Goal: Information Seeking & Learning: Check status

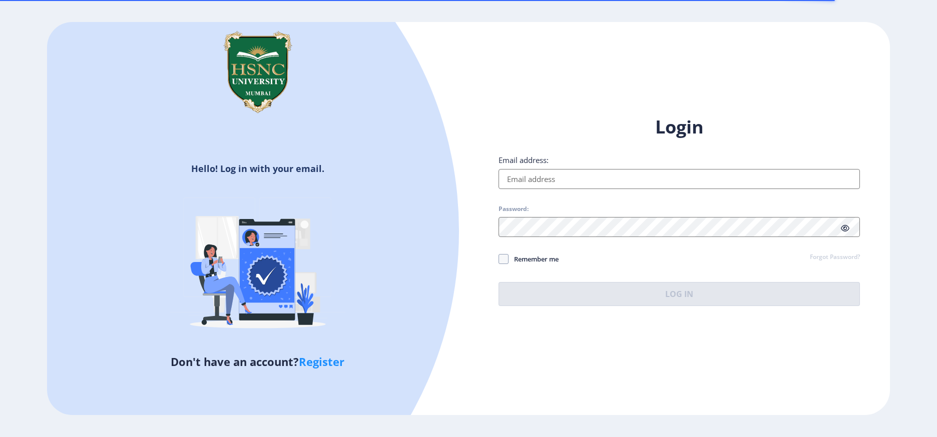
drag, startPoint x: 0, startPoint y: 0, endPoint x: 544, endPoint y: 188, distance: 575.7
click at [544, 188] on input "Email address:" at bounding box center [678, 179] width 361 height 20
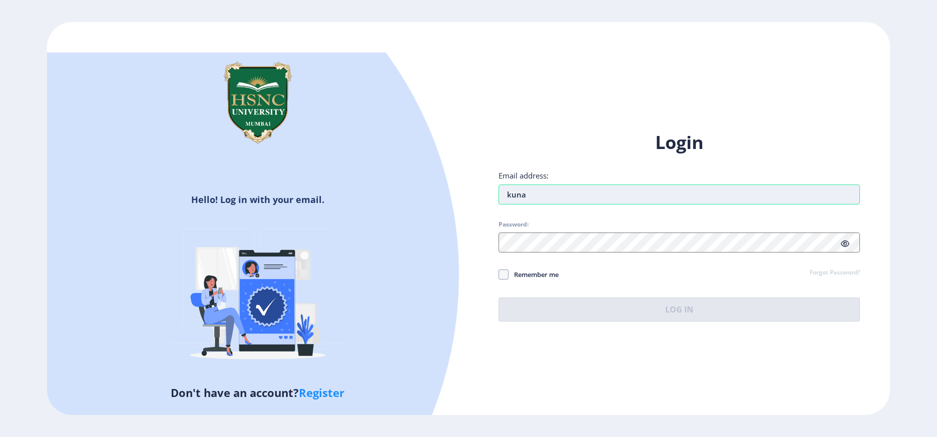
type input "[EMAIL_ADDRESS][DOMAIN_NAME]"
click at [539, 253] on div "Login Email address: kunal@edulab.in Password: Remember me Forgot Password? Log…" at bounding box center [678, 226] width 361 height 191
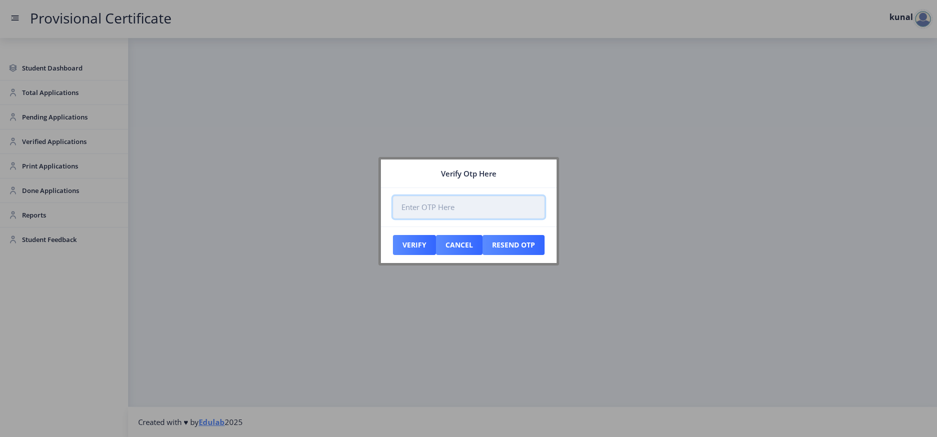
paste input "160214"
click at [403, 208] on input "160214" at bounding box center [469, 207] width 152 height 23
type input "160214"
click at [417, 239] on button "Verify" at bounding box center [414, 245] width 43 height 20
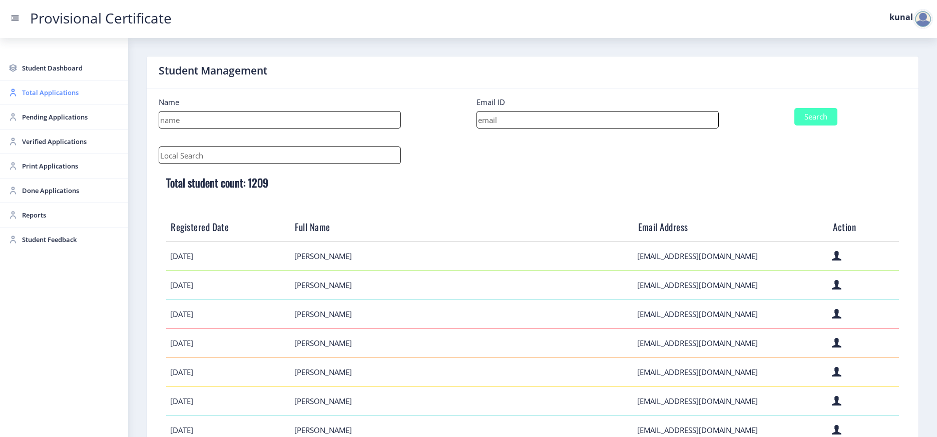
click at [47, 95] on span "Total Applications" at bounding box center [71, 93] width 98 height 12
click at [62, 117] on span "Pending Applications" at bounding box center [71, 117] width 98 height 12
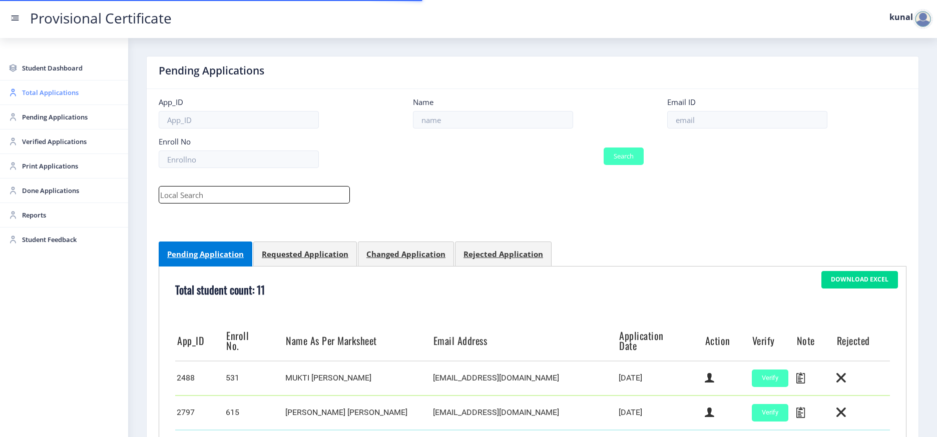
click at [56, 94] on span "Total Applications" at bounding box center [71, 93] width 98 height 12
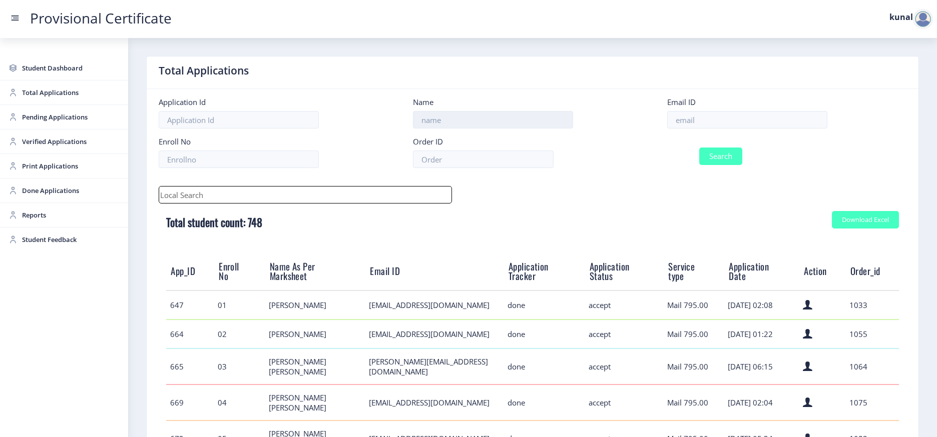
click at [483, 119] on input at bounding box center [493, 120] width 160 height 18
click at [699, 148] on button "Search" at bounding box center [720, 157] width 43 height 18
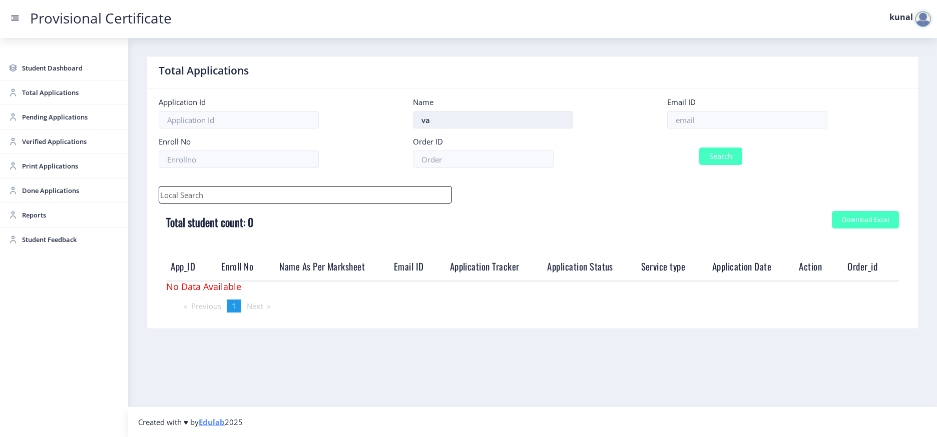
type input "v"
click at [699, 115] on input at bounding box center [747, 120] width 160 height 18
type input "[EMAIL_ADDRESS][DOMAIN_NAME]"
click at [699, 148] on button "Search" at bounding box center [720, 157] width 43 height 18
click at [723, 155] on button "Search" at bounding box center [720, 157] width 43 height 18
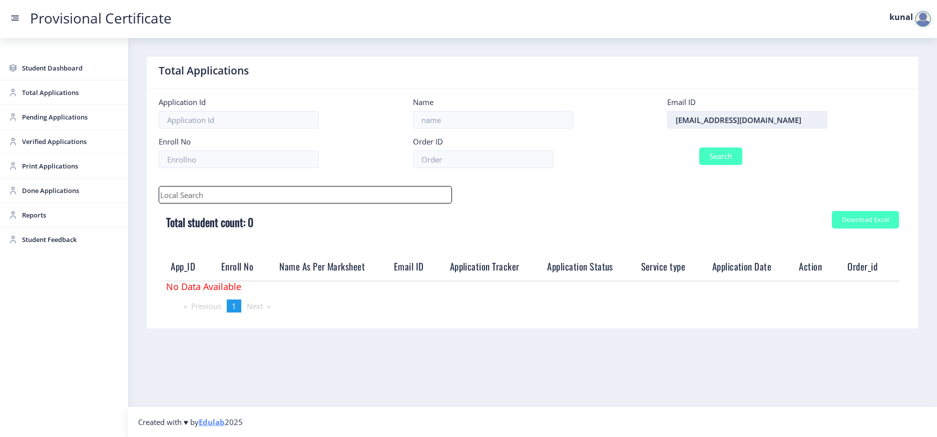
click at [725, 118] on input "[EMAIL_ADDRESS][DOMAIN_NAME]" at bounding box center [747, 120] width 160 height 18
click at [56, 111] on span "Pending Applications" at bounding box center [71, 117] width 98 height 12
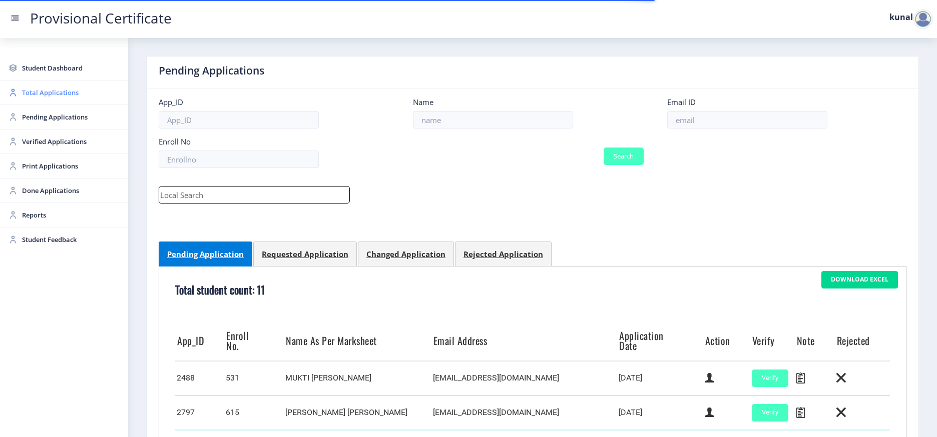
click at [61, 95] on span "Total Applications" at bounding box center [71, 93] width 98 height 12
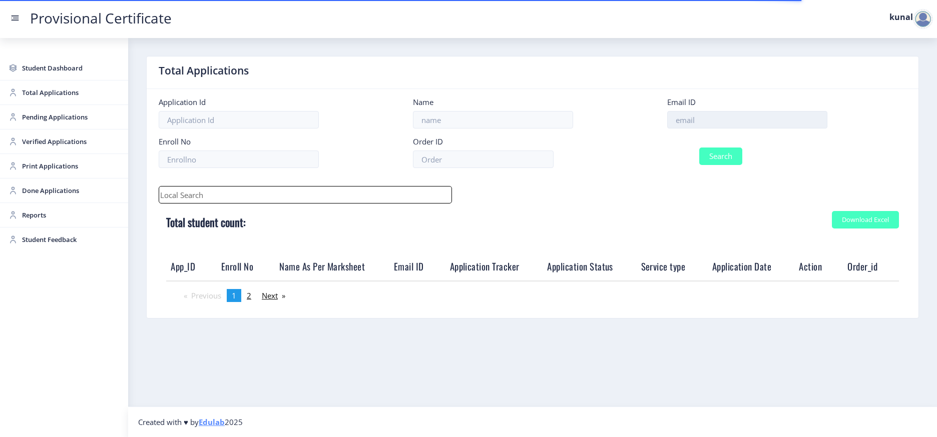
click at [712, 120] on input at bounding box center [747, 120] width 160 height 18
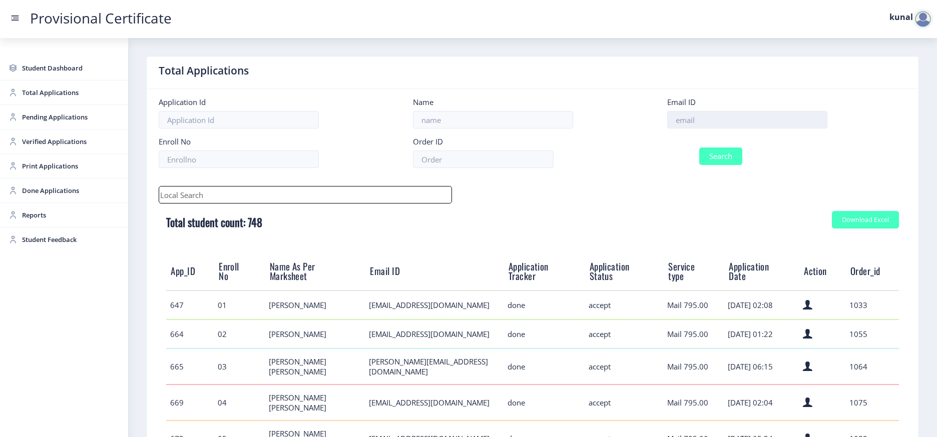
paste input "[EMAIL_ADDRESS][DOMAIN_NAME]"
type input "[EMAIL_ADDRESS][DOMAIN_NAME]"
click at [717, 154] on button "Search" at bounding box center [720, 157] width 43 height 18
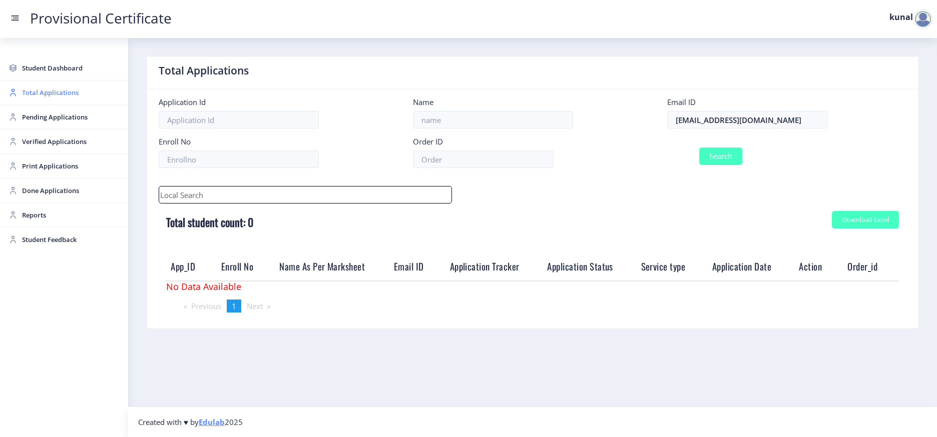
click at [59, 94] on span "Total Applications" at bounding box center [71, 93] width 98 height 12
click at [49, 191] on span "Done Applications" at bounding box center [71, 191] width 98 height 12
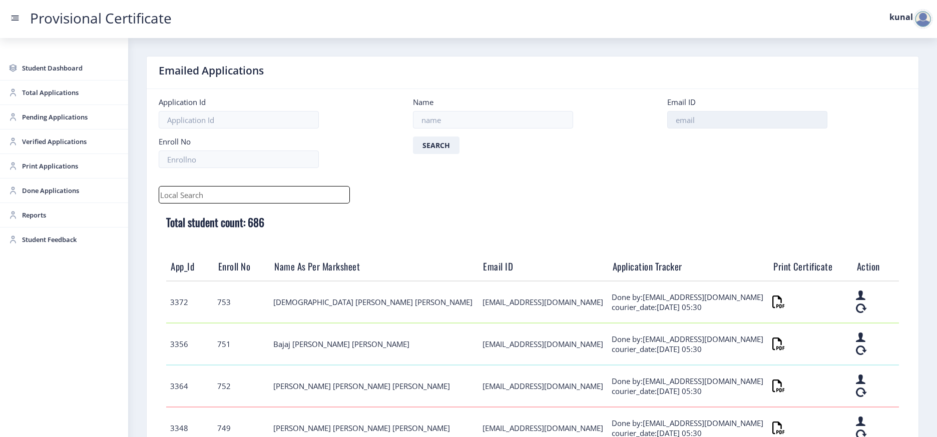
click at [697, 122] on input at bounding box center [747, 120] width 160 height 18
paste input "[EMAIL_ADDRESS][DOMAIN_NAME]"
type input "[EMAIL_ADDRESS][DOMAIN_NAME]"
click at [413, 137] on button "Search" at bounding box center [436, 146] width 47 height 18
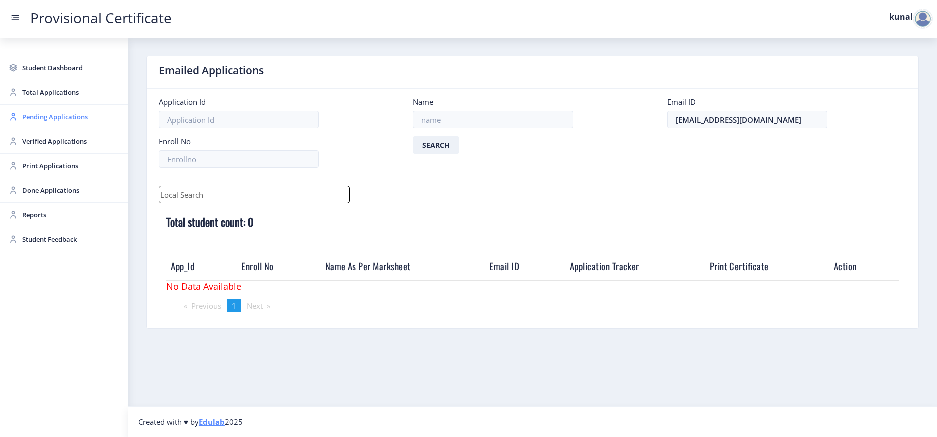
click at [57, 112] on span "Pending Applications" at bounding box center [71, 117] width 98 height 12
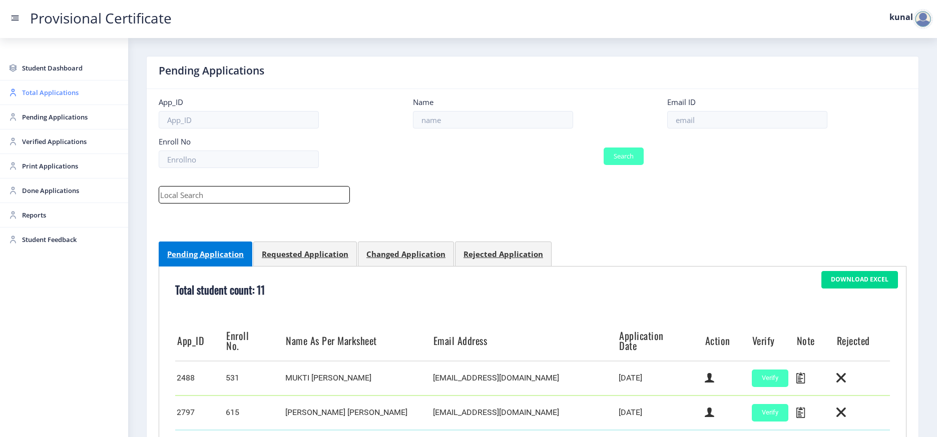
click at [58, 94] on span "Total Applications" at bounding box center [71, 93] width 98 height 12
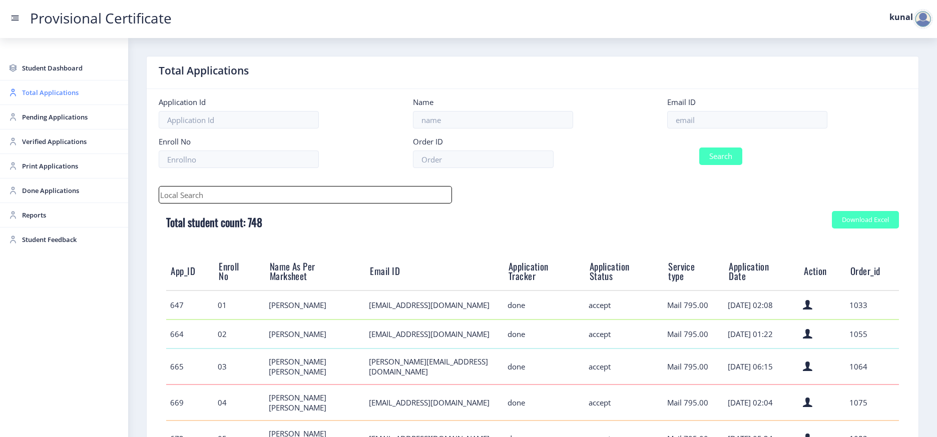
click at [60, 98] on span "Total Applications" at bounding box center [71, 93] width 98 height 12
click at [47, 63] on span "Student Dashboard" at bounding box center [71, 68] width 98 height 12
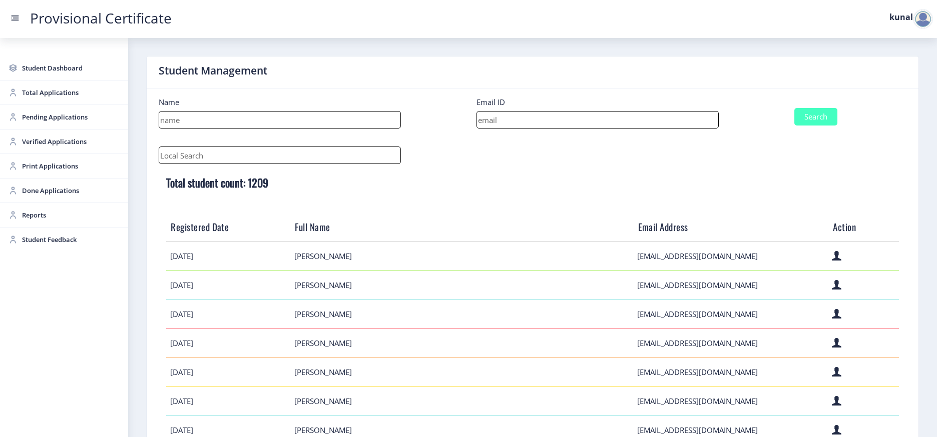
click at [563, 114] on input at bounding box center [597, 120] width 242 height 18
paste input "[EMAIL_ADDRESS][DOMAIN_NAME]"
type input "[EMAIL_ADDRESS][DOMAIN_NAME]"
click at [794, 108] on button "Search" at bounding box center [815, 117] width 43 height 18
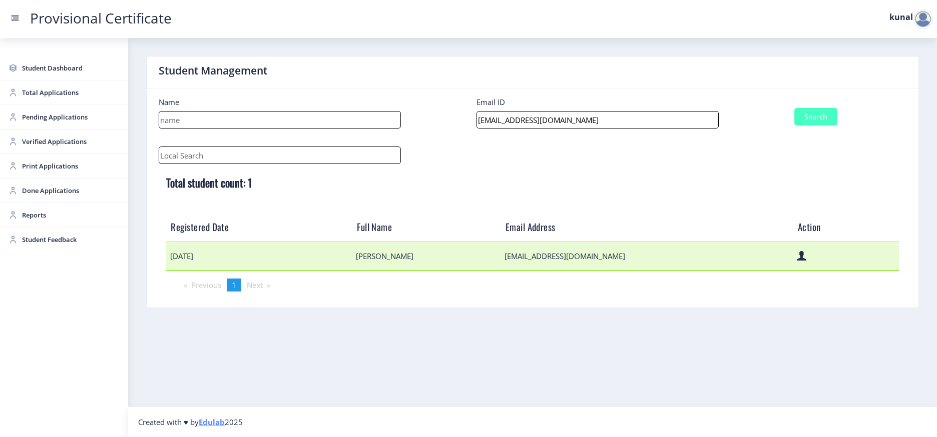
click at [553, 257] on td "[EMAIL_ADDRESS][DOMAIN_NAME]" at bounding box center [646, 256] width 292 height 29
copy td "[EMAIL_ADDRESS][DOMAIN_NAME]"
click at [796, 259] on icon at bounding box center [801, 256] width 10 height 13
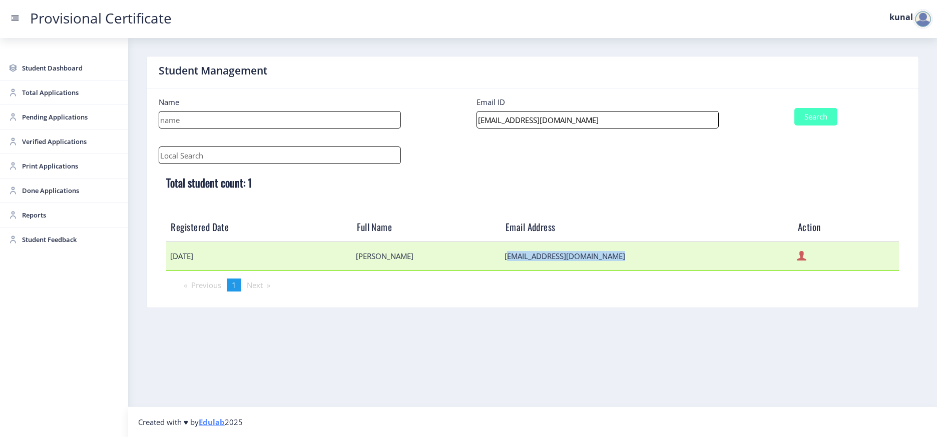
select select "April"
select select "A"
select select "Regular"
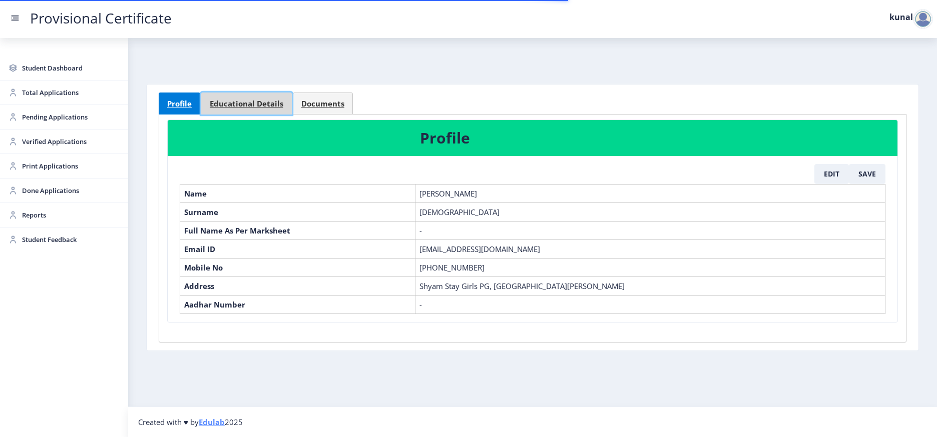
click at [229, 96] on link "Educational Details" at bounding box center [246, 104] width 91 height 22
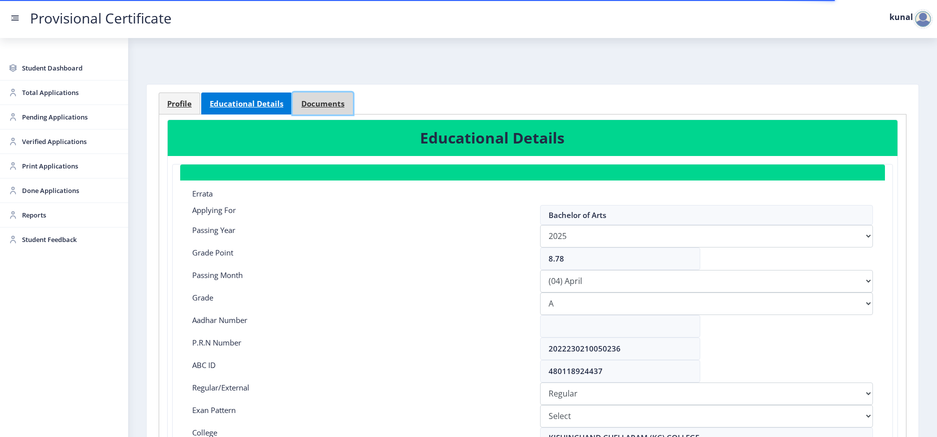
click at [316, 102] on span "Documents" at bounding box center [322, 104] width 43 height 8
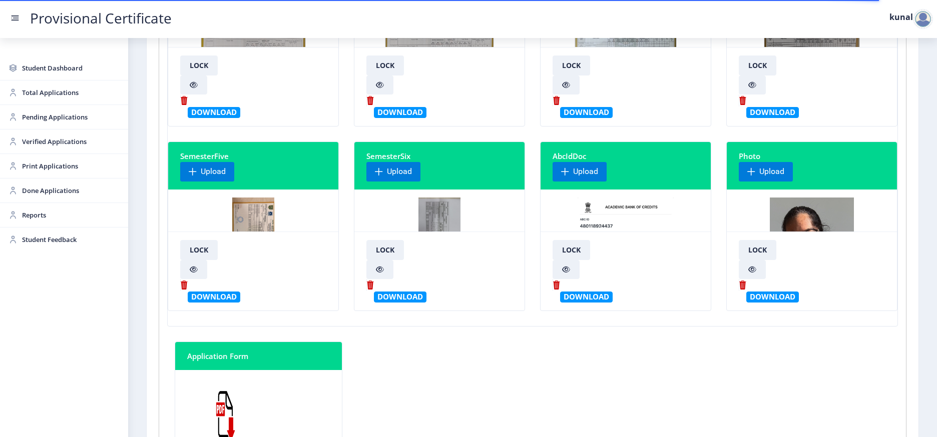
scroll to position [185, 0]
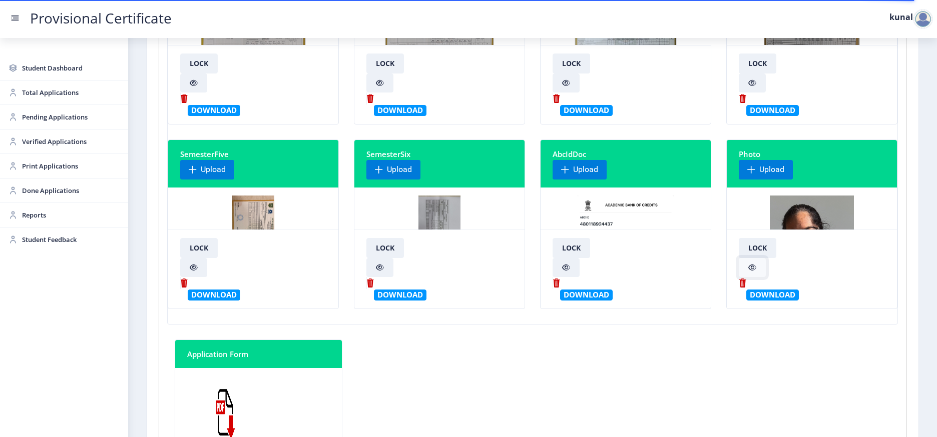
click at [748, 267] on icon at bounding box center [752, 267] width 8 height 7
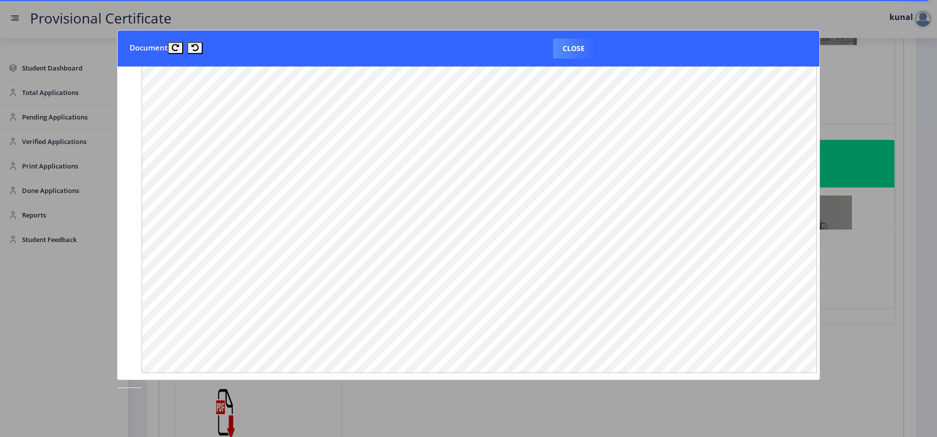
scroll to position [661, 0]
click at [578, 44] on button "Close" at bounding box center [573, 49] width 41 height 20
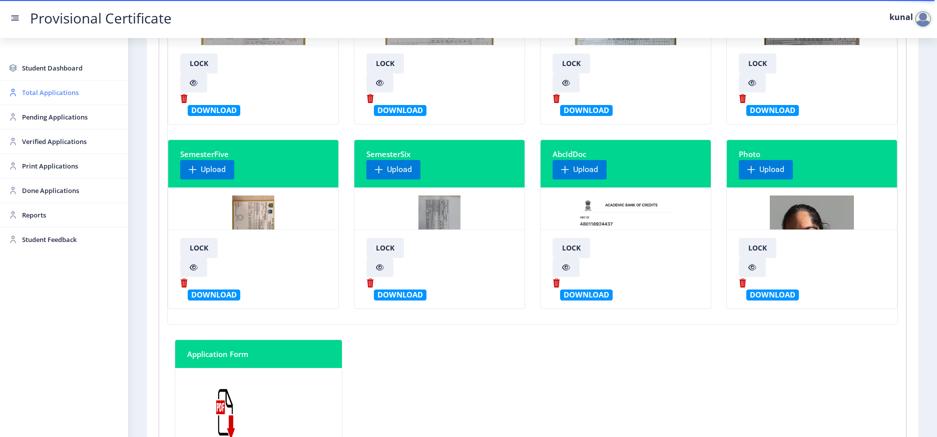
click at [59, 95] on span "Total Applications" at bounding box center [71, 93] width 98 height 12
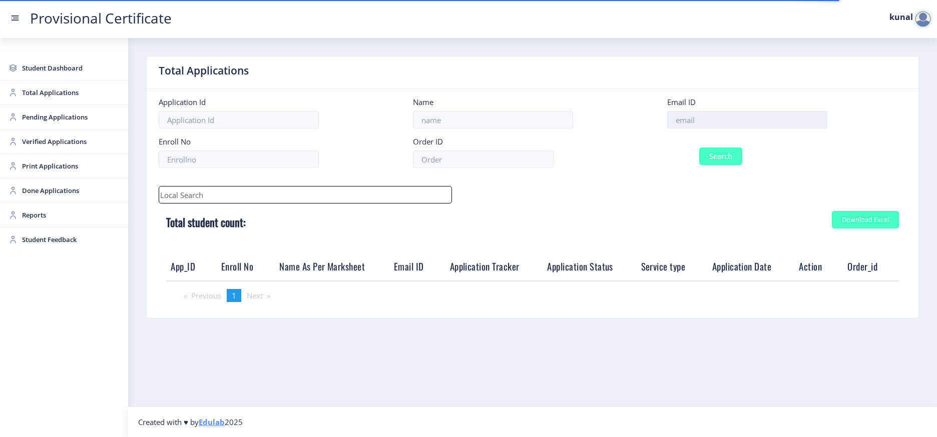
click at [721, 121] on input at bounding box center [747, 120] width 160 height 18
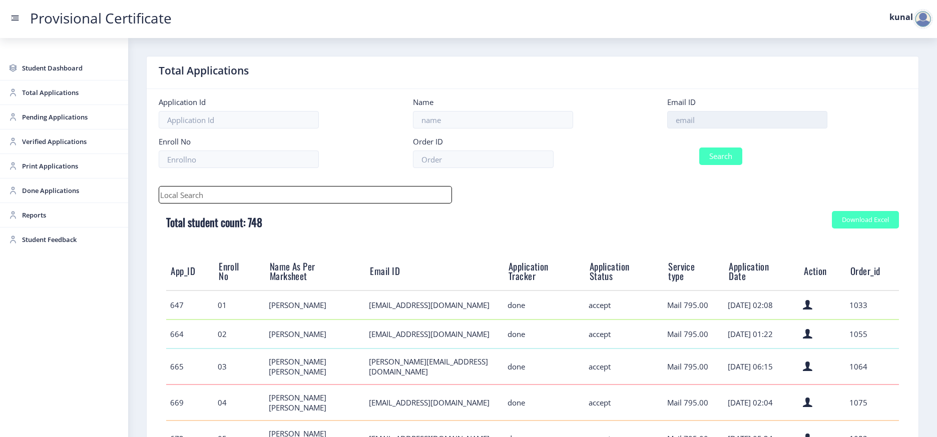
paste input "[EMAIL_ADDRESS][DOMAIN_NAME]"
type input "[EMAIL_ADDRESS][DOMAIN_NAME]"
click at [699, 148] on button "Search" at bounding box center [720, 157] width 43 height 18
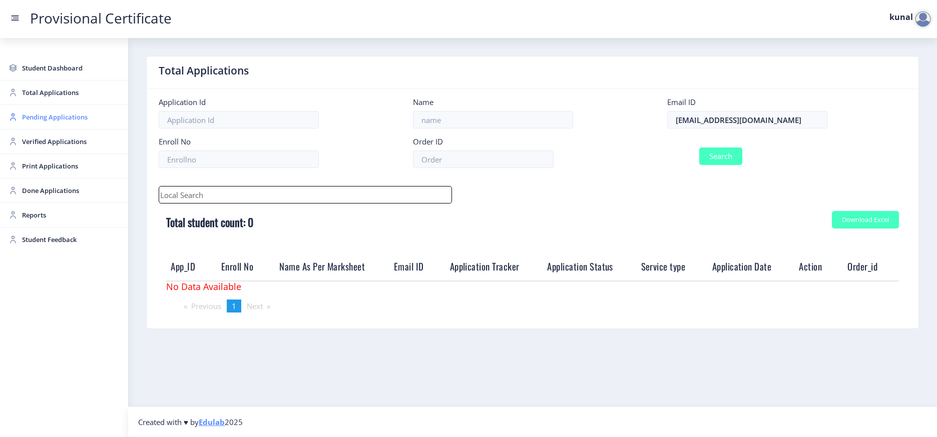
click at [58, 111] on span "Pending Applications" at bounding box center [71, 117] width 98 height 12
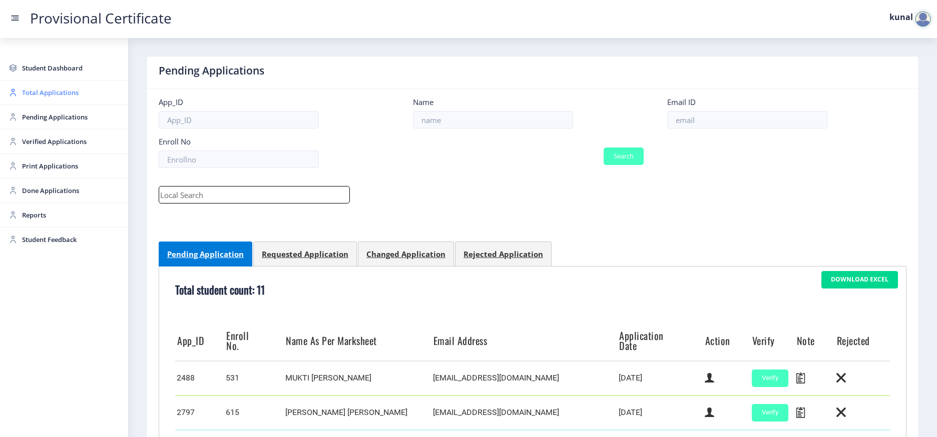
click at [53, 95] on span "Total Applications" at bounding box center [71, 93] width 98 height 12
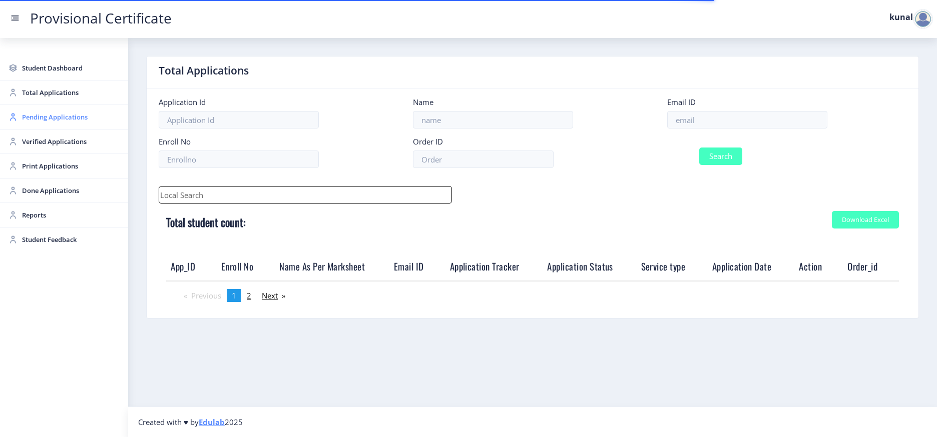
click at [51, 117] on span "Pending Applications" at bounding box center [71, 117] width 98 height 12
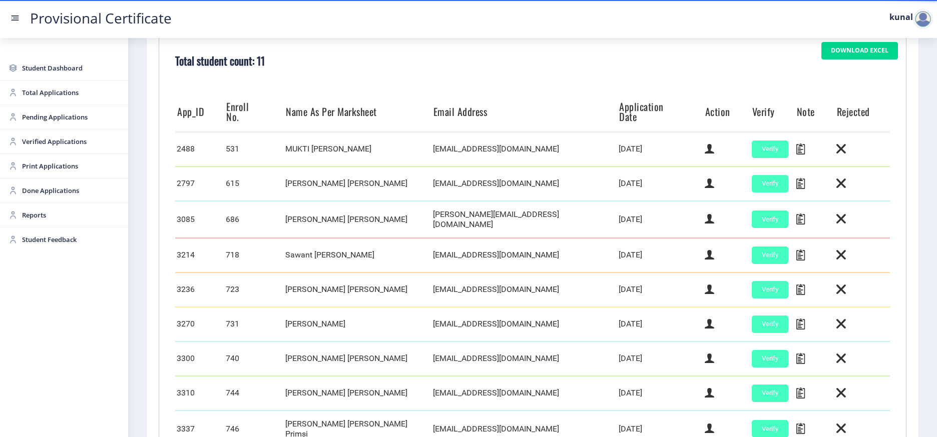
click at [310, 281] on td "[PERSON_NAME] [PERSON_NAME]" at bounding box center [357, 290] width 147 height 35
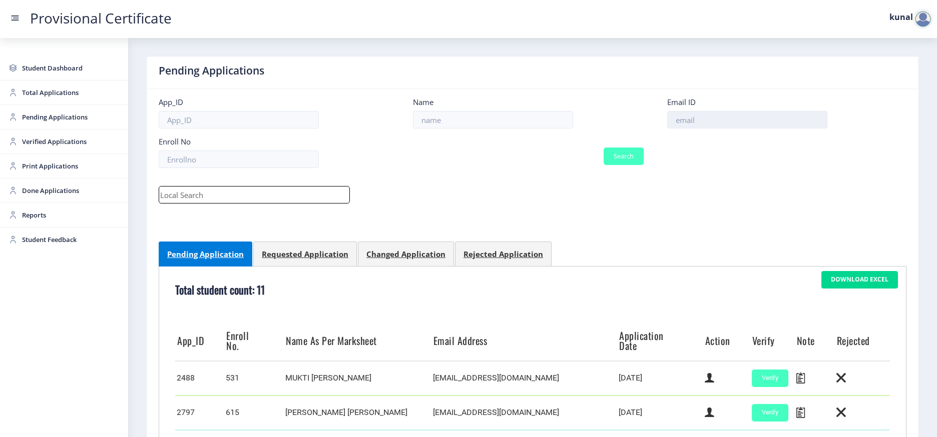
click at [730, 121] on input at bounding box center [747, 120] width 160 height 18
paste input "[EMAIL_ADDRESS][DOMAIN_NAME]"
type input "[EMAIL_ADDRESS][DOMAIN_NAME]"
click at [603, 148] on button "Search" at bounding box center [623, 157] width 40 height 18
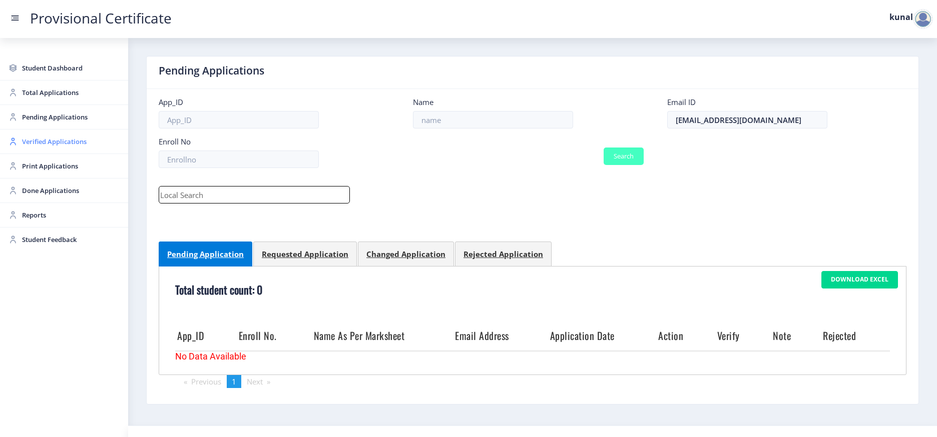
click at [67, 145] on span "Verified Applications" at bounding box center [71, 142] width 98 height 12
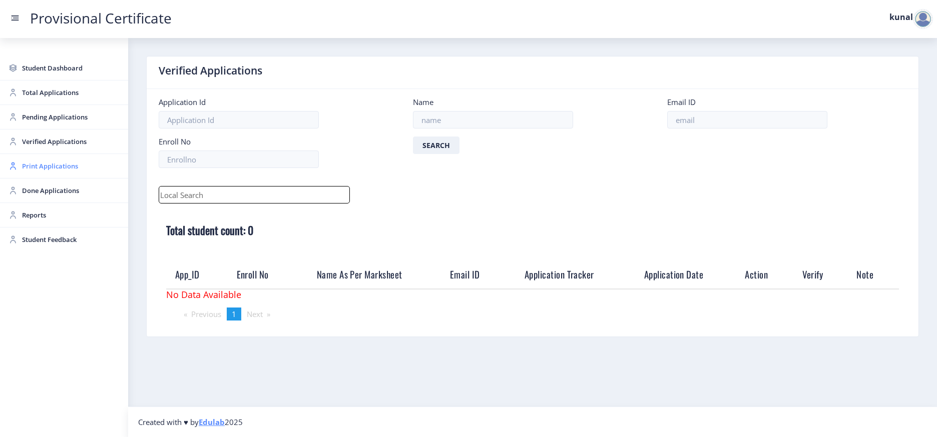
click at [56, 173] on link "Print Applications" at bounding box center [64, 166] width 128 height 24
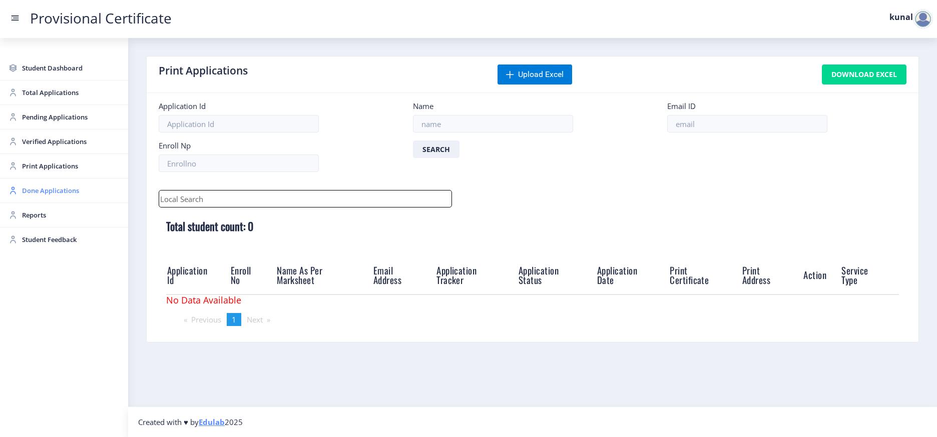
click at [34, 191] on span "Done Applications" at bounding box center [71, 191] width 98 height 12
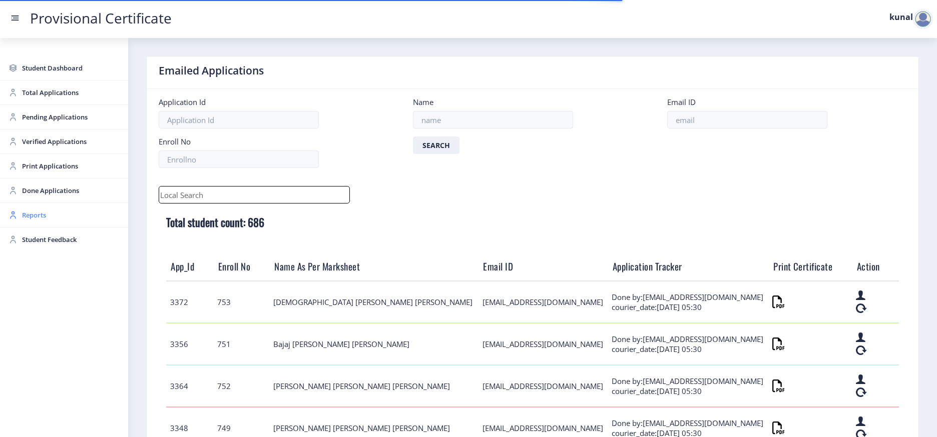
click at [49, 212] on span "Reports" at bounding box center [71, 215] width 98 height 12
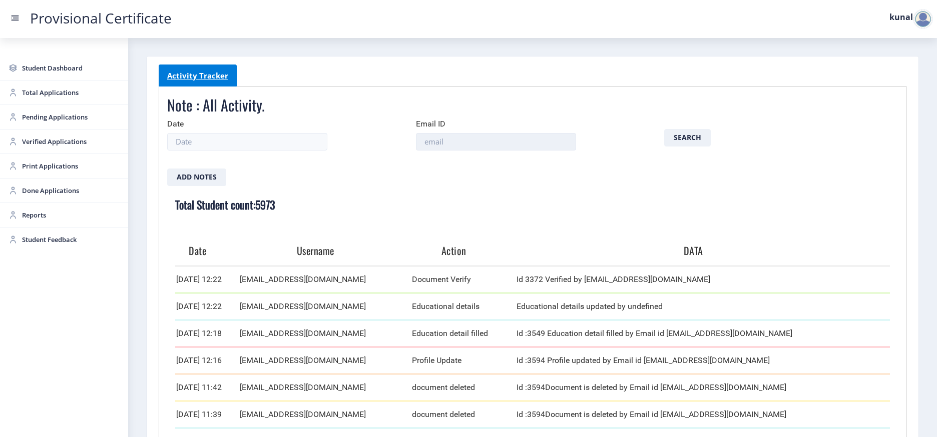
click at [521, 147] on input at bounding box center [496, 142] width 160 height 18
paste input "[EMAIL_ADDRESS][DOMAIN_NAME]"
type input "[EMAIL_ADDRESS][DOMAIN_NAME]"
click at [664, 129] on button "Search" at bounding box center [687, 138] width 47 height 18
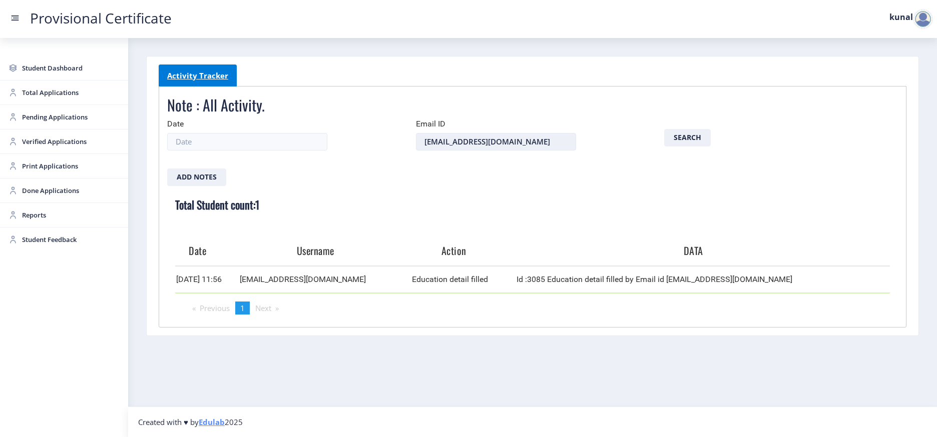
click at [547, 146] on input "[EMAIL_ADDRESS][DOMAIN_NAME]" at bounding box center [496, 142] width 160 height 18
click at [689, 142] on button "Search" at bounding box center [687, 138] width 47 height 18
click at [53, 213] on span "Reports" at bounding box center [71, 215] width 98 height 12
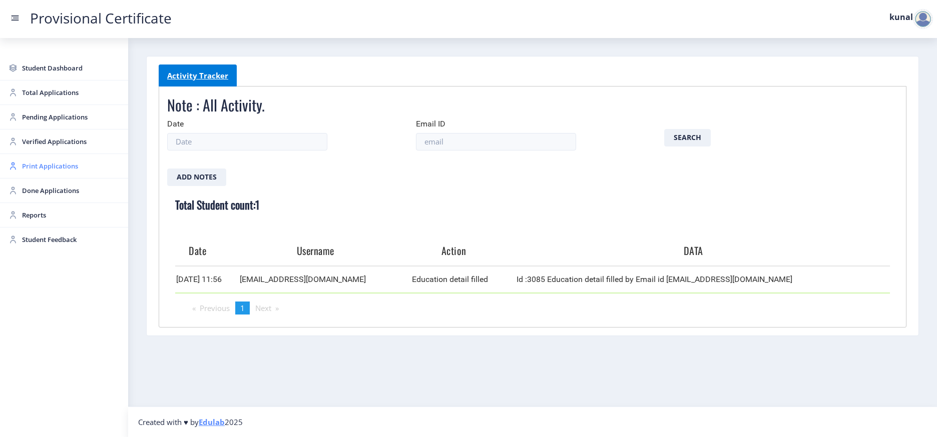
click at [74, 173] on link "Print Applications" at bounding box center [64, 166] width 128 height 24
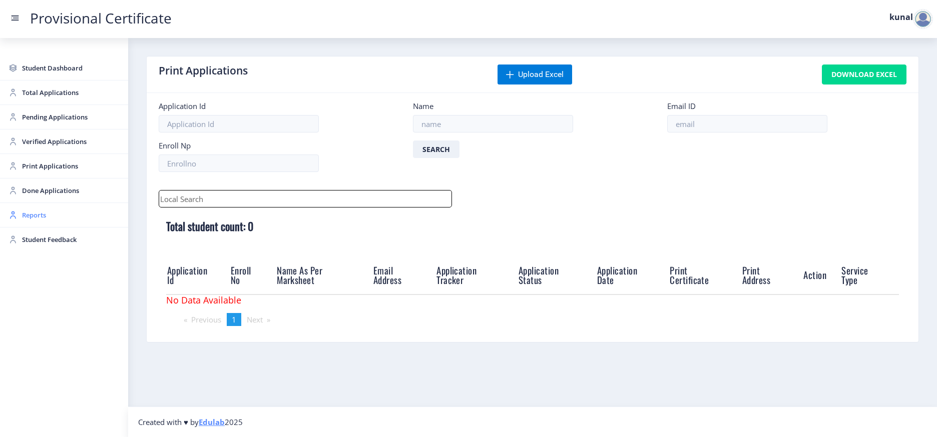
click at [59, 214] on span "Reports" at bounding box center [71, 215] width 98 height 12
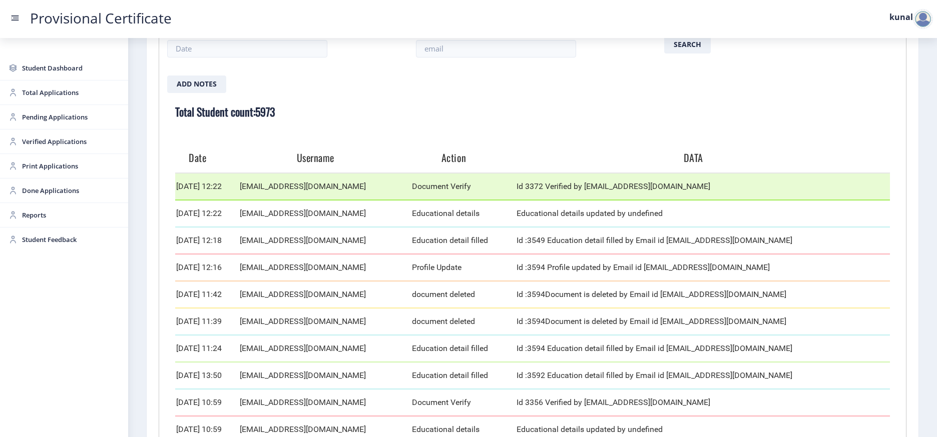
scroll to position [93, 0]
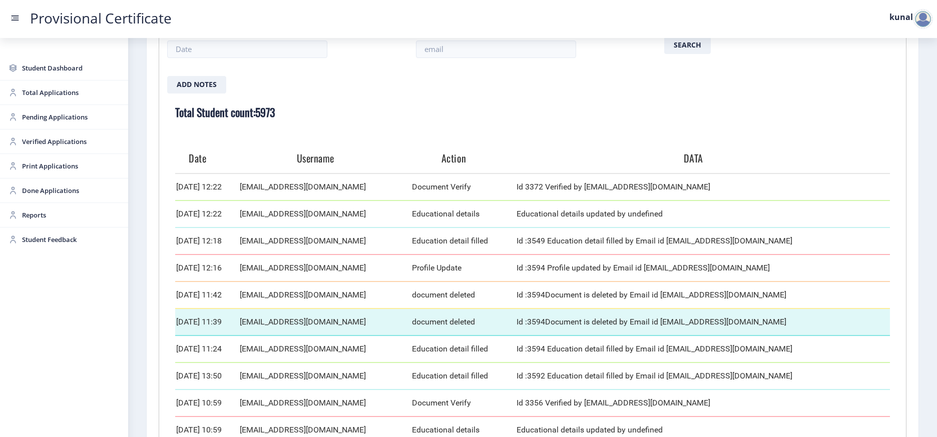
click at [296, 318] on td "[EMAIL_ADDRESS][DOMAIN_NAME]" at bounding box center [325, 322] width 172 height 27
copy td "[EMAIL_ADDRESS][DOMAIN_NAME]"
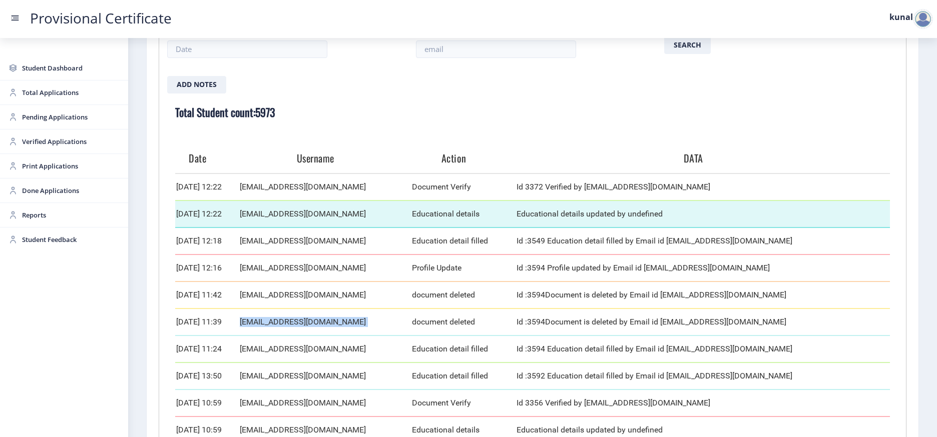
scroll to position [0, 0]
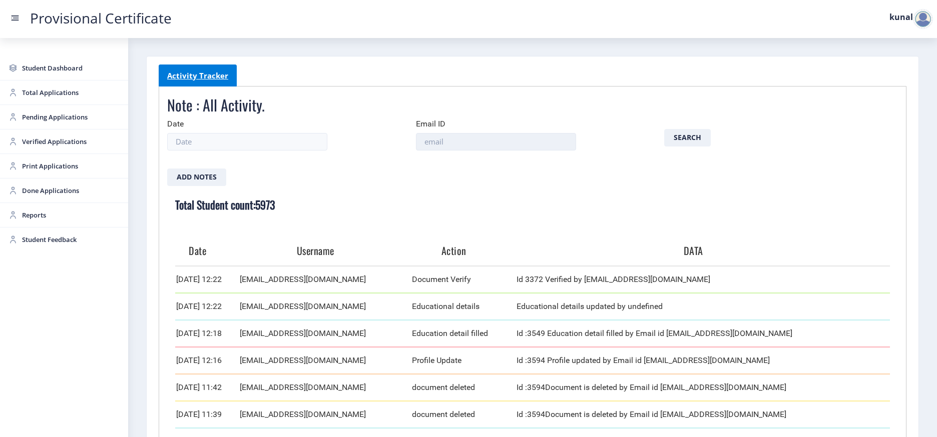
click at [446, 138] on input at bounding box center [496, 142] width 160 height 18
paste input "[EMAIL_ADDRESS][DOMAIN_NAME]"
type input "[EMAIL_ADDRESS][DOMAIN_NAME]"
click at [664, 129] on button "Search" at bounding box center [687, 138] width 47 height 18
click at [76, 91] on span "Total Applications" at bounding box center [71, 93] width 98 height 12
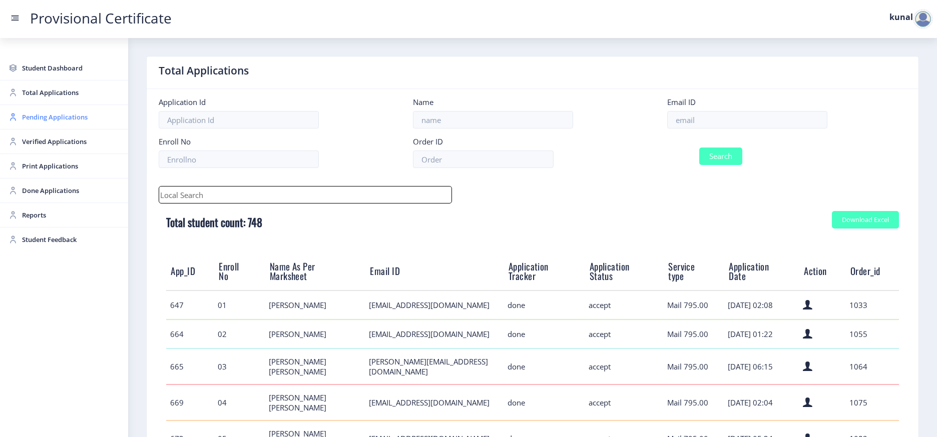
click at [91, 115] on span "Pending Applications" at bounding box center [71, 117] width 98 height 12
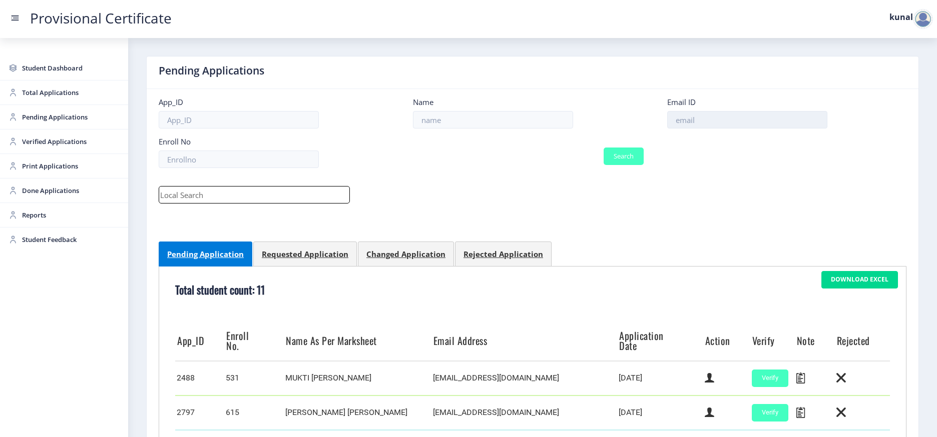
click at [697, 119] on input at bounding box center [747, 120] width 160 height 18
paste input "[EMAIL_ADDRESS][DOMAIN_NAME]"
type input "[EMAIL_ADDRESS][DOMAIN_NAME]"
click at [68, 94] on span "Total Applications" at bounding box center [71, 93] width 98 height 12
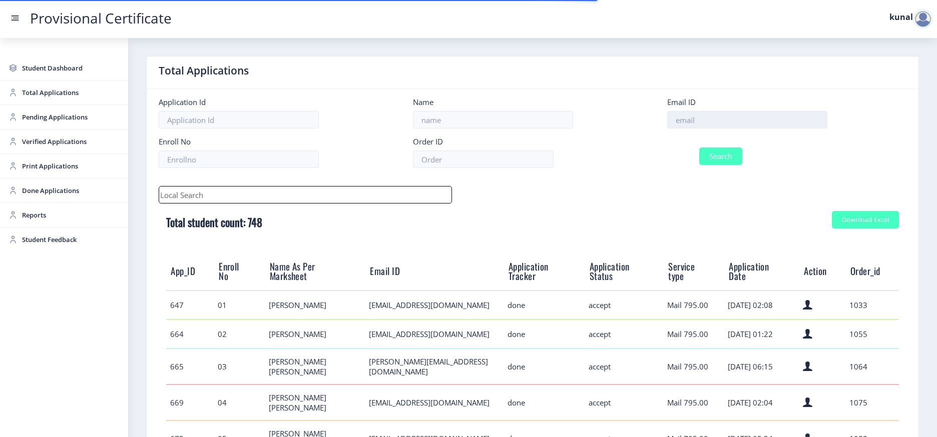
click at [705, 116] on input at bounding box center [747, 120] width 160 height 18
paste input "[EMAIL_ADDRESS][DOMAIN_NAME]"
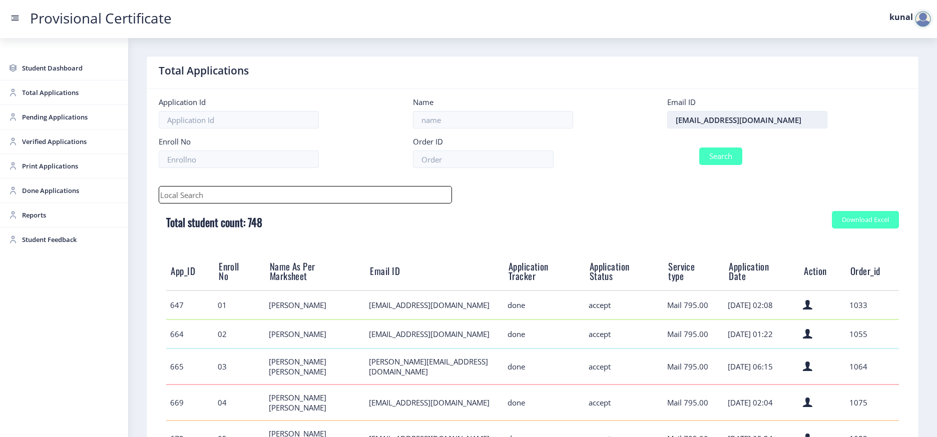
type input "[EMAIL_ADDRESS][DOMAIN_NAME]"
click at [699, 148] on button "Search" at bounding box center [720, 157] width 43 height 18
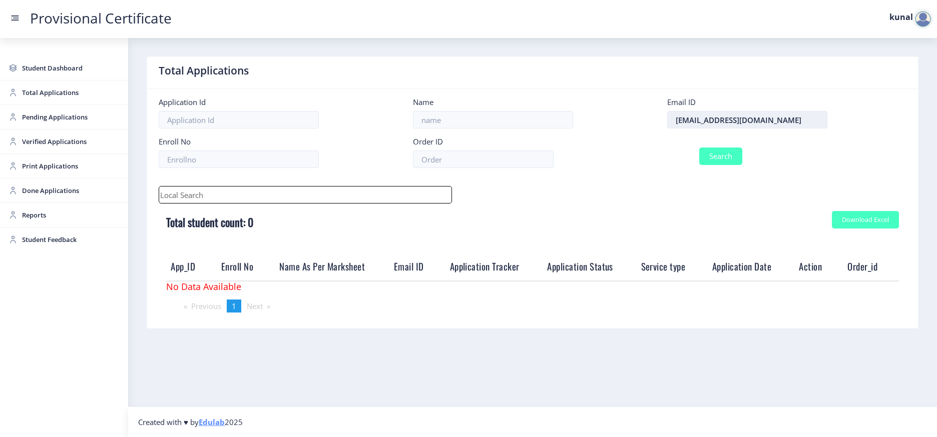
click at [675, 121] on input "[EMAIL_ADDRESS][DOMAIN_NAME]" at bounding box center [747, 120] width 160 height 18
click at [48, 115] on span "Pending Applications" at bounding box center [71, 117] width 98 height 12
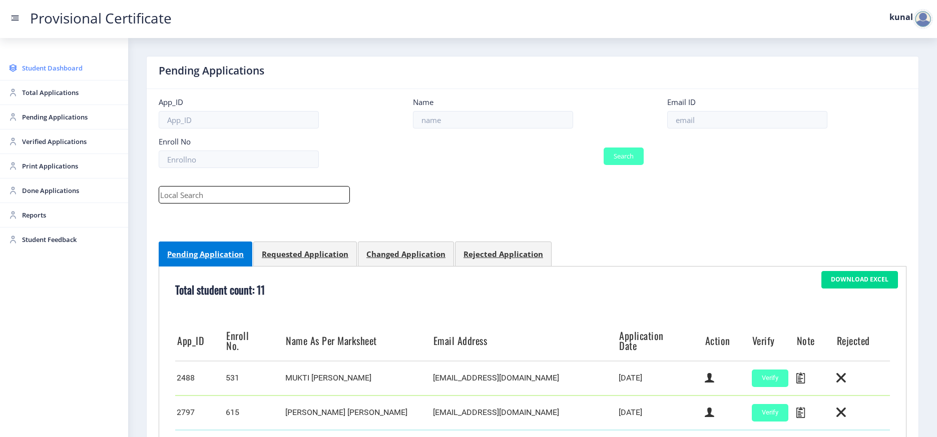
click at [68, 65] on span "Student Dashboard" at bounding box center [71, 68] width 98 height 12
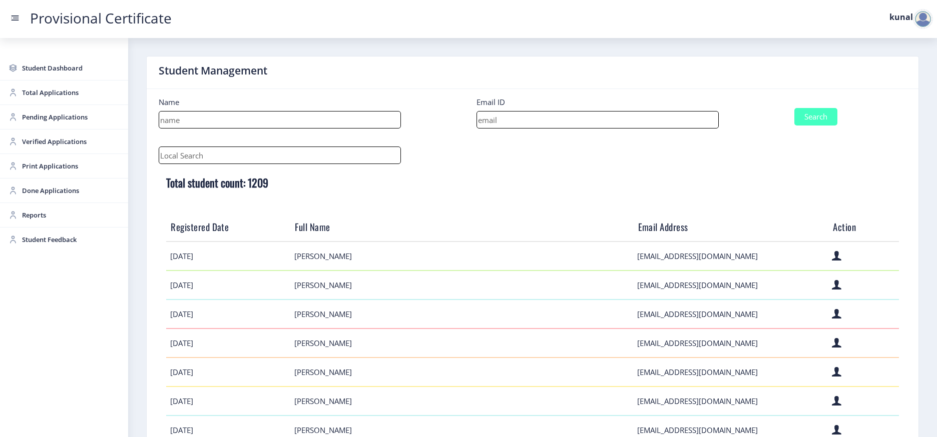
click at [523, 122] on input at bounding box center [597, 120] width 242 height 18
paste input "[EMAIL_ADDRESS][DOMAIN_NAME]"
type input "[EMAIL_ADDRESS][DOMAIN_NAME]"
click at [794, 108] on button "Search" at bounding box center [815, 117] width 43 height 18
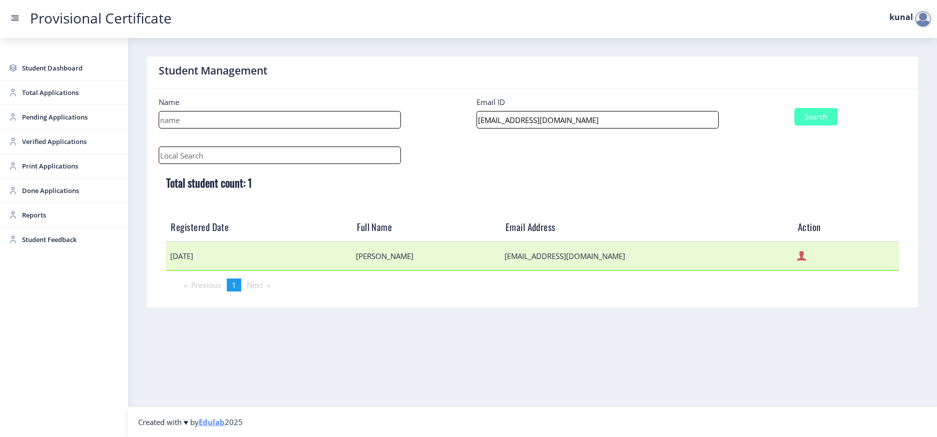
click at [796, 256] on icon at bounding box center [801, 256] width 10 height 13
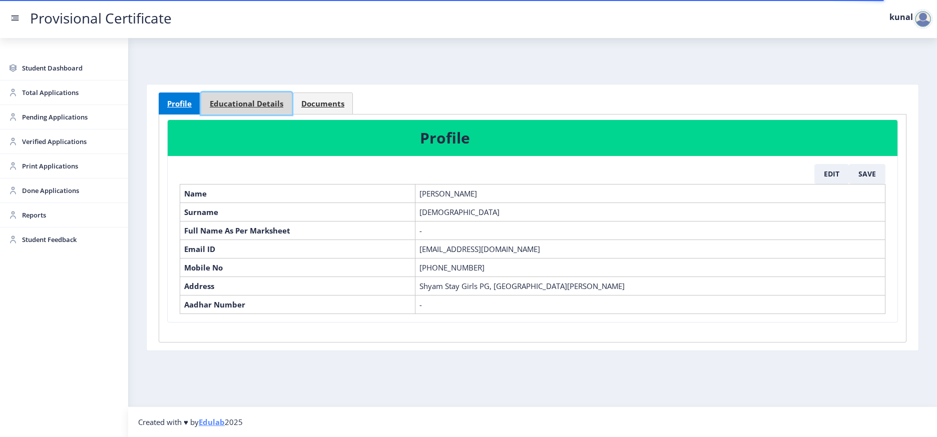
click at [239, 102] on span "Educational Details" at bounding box center [247, 104] width 74 height 8
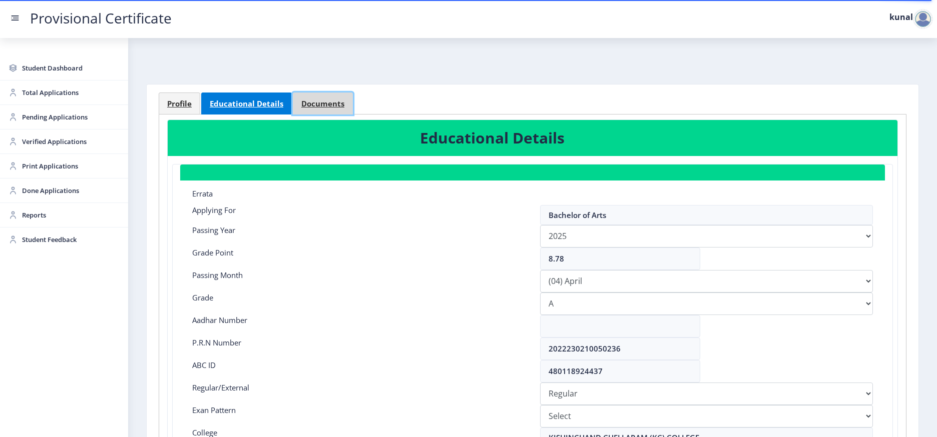
click at [322, 102] on span "Documents" at bounding box center [322, 104] width 43 height 8
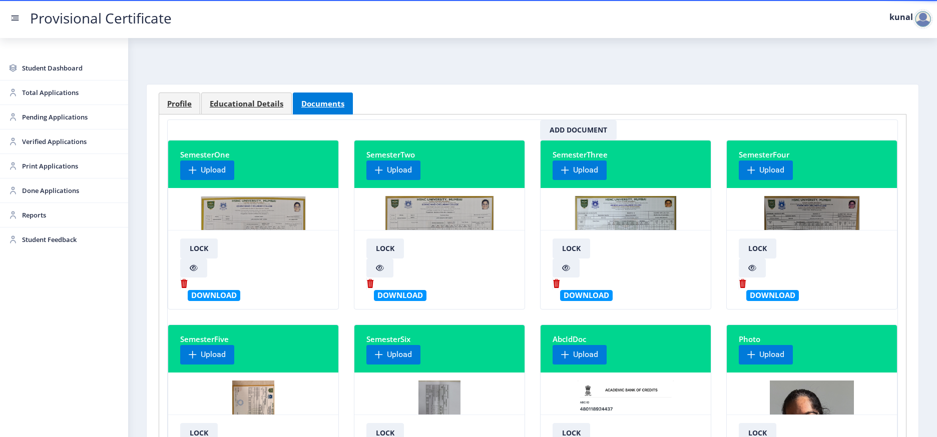
click at [932, 15] on div at bounding box center [925, 19] width 24 height 20
click at [889, 67] on span "Log out" at bounding box center [896, 73] width 64 height 12
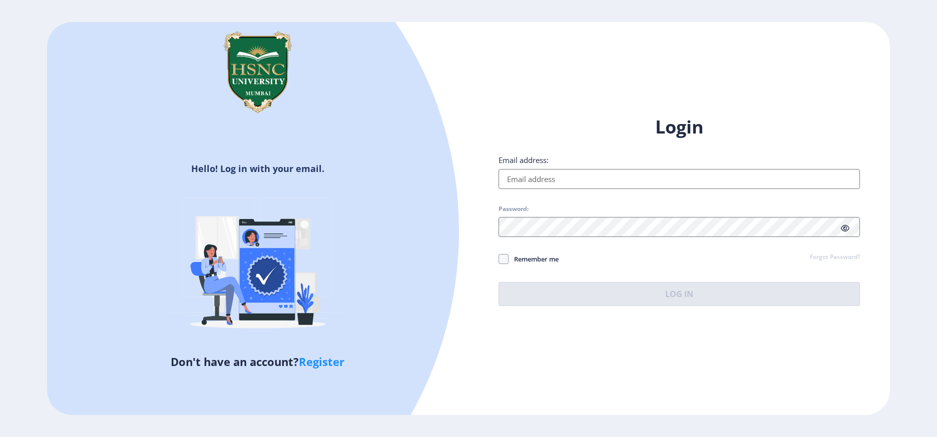
click at [660, 186] on input "Email address:" at bounding box center [678, 179] width 361 height 20
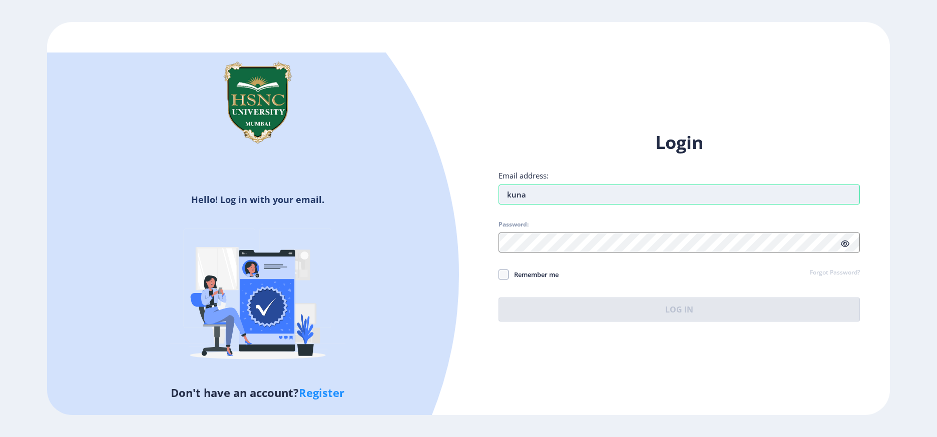
type input "[EMAIL_ADDRESS][DOMAIN_NAME]"
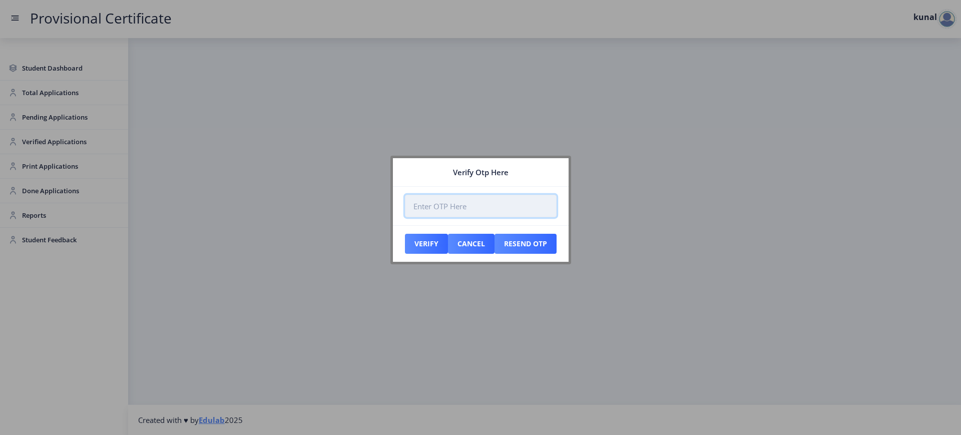
paste input "612926"
type input "612926"
click at [420, 244] on button "Verify" at bounding box center [426, 244] width 43 height 20
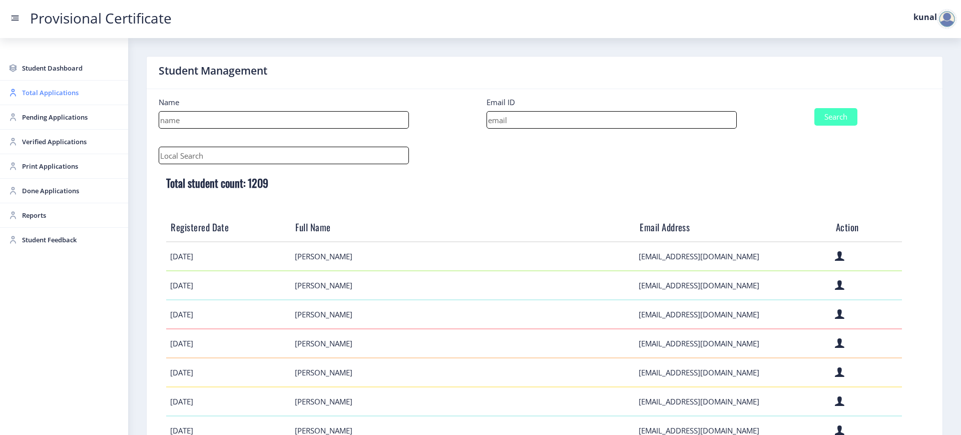
click at [58, 90] on span "Total Applications" at bounding box center [71, 93] width 98 height 12
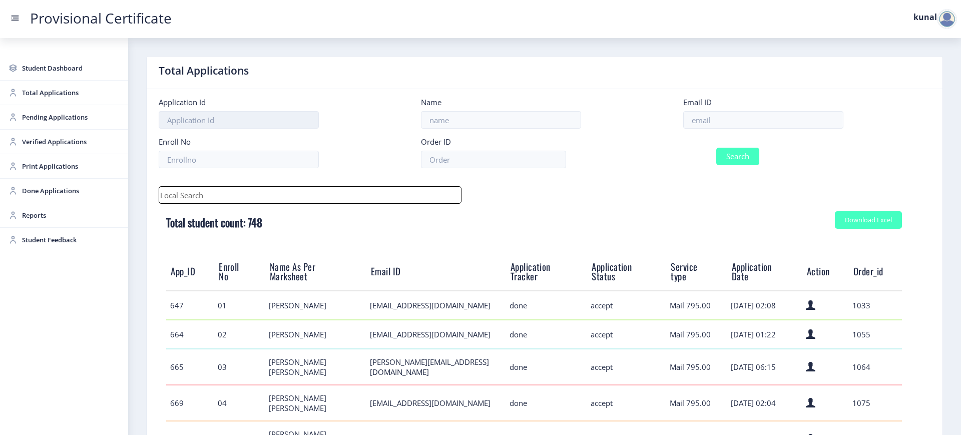
click at [231, 119] on input at bounding box center [239, 120] width 160 height 18
type input "3377"
click at [716, 148] on button "Search" at bounding box center [737, 157] width 43 height 18
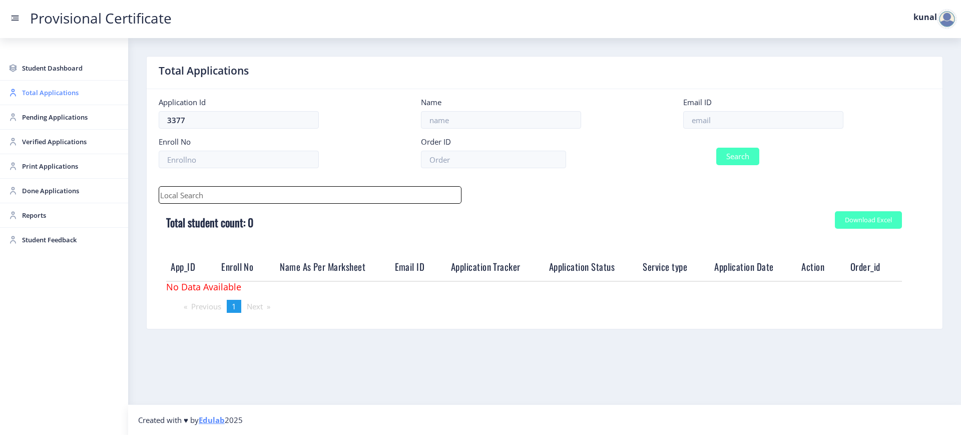
click at [61, 99] on link "Total Applications" at bounding box center [64, 93] width 128 height 24
click at [57, 110] on link "Pending Applications" at bounding box center [64, 117] width 128 height 24
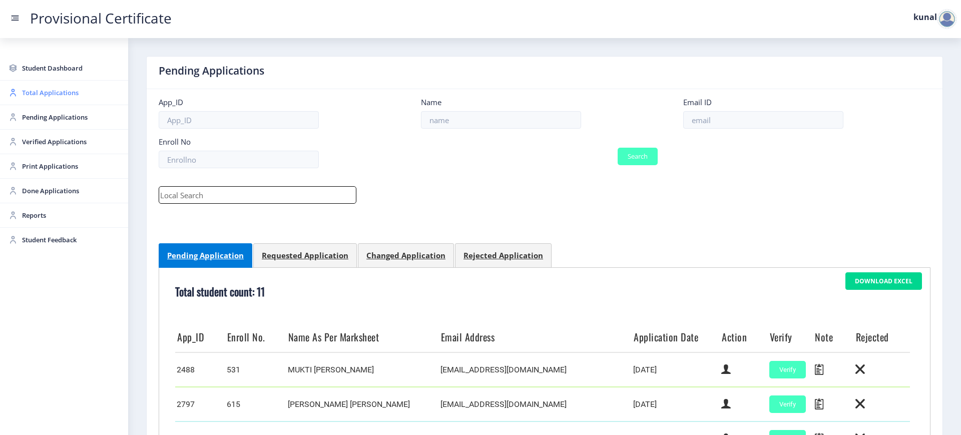
click at [54, 89] on span "Total Applications" at bounding box center [71, 93] width 98 height 12
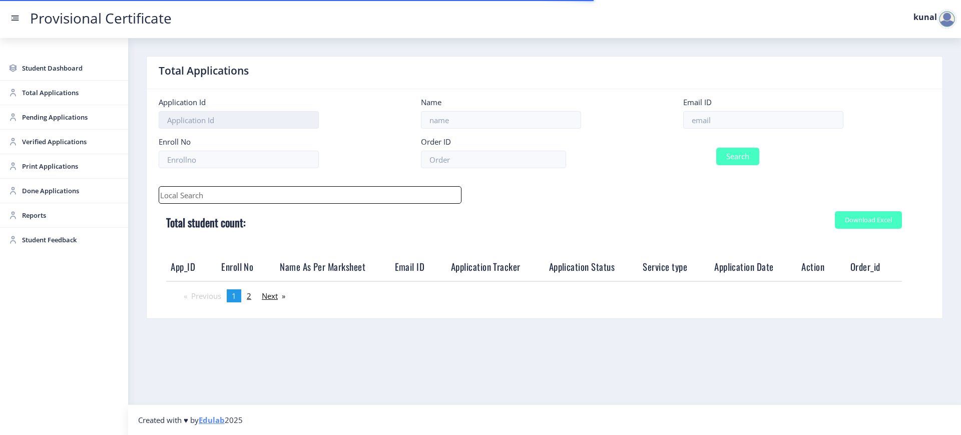
click at [268, 124] on input at bounding box center [239, 120] width 160 height 18
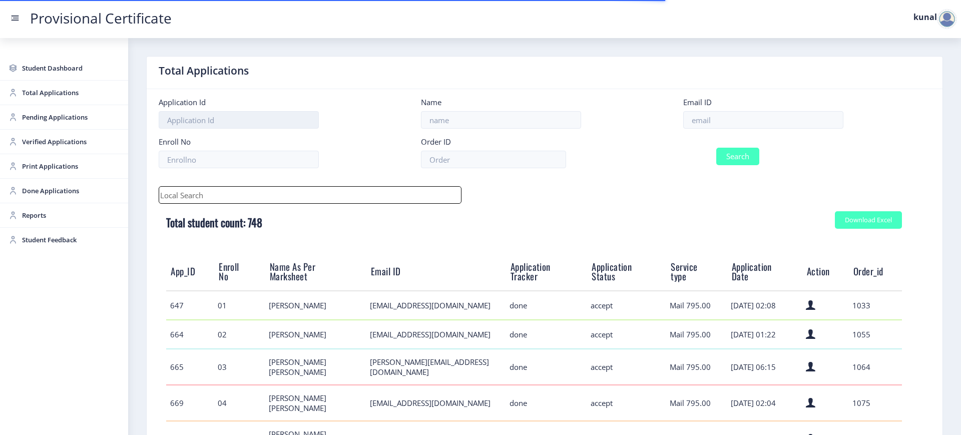
paste input "3377"
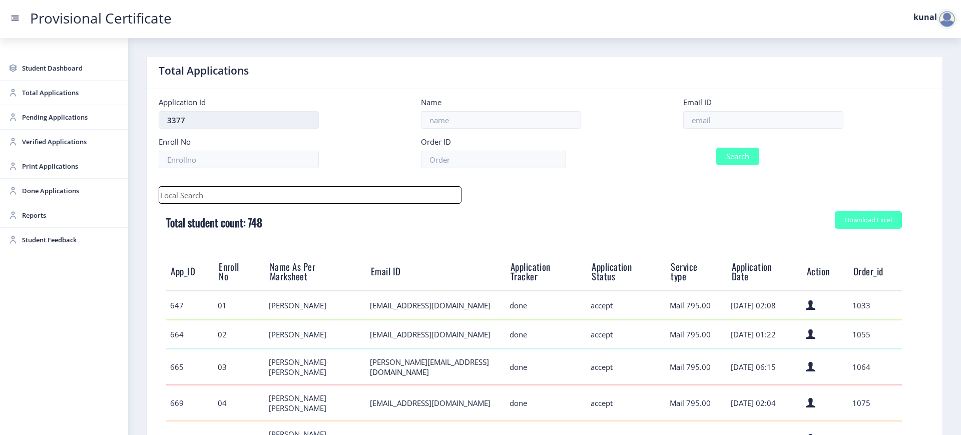
type input "3377"
click at [716, 148] on button "Search" at bounding box center [737, 157] width 43 height 18
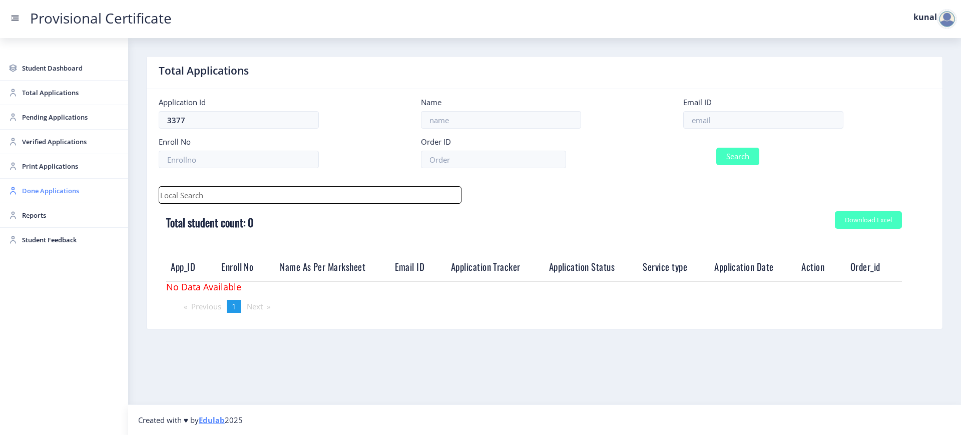
click at [66, 195] on span "Done Applications" at bounding box center [71, 191] width 98 height 12
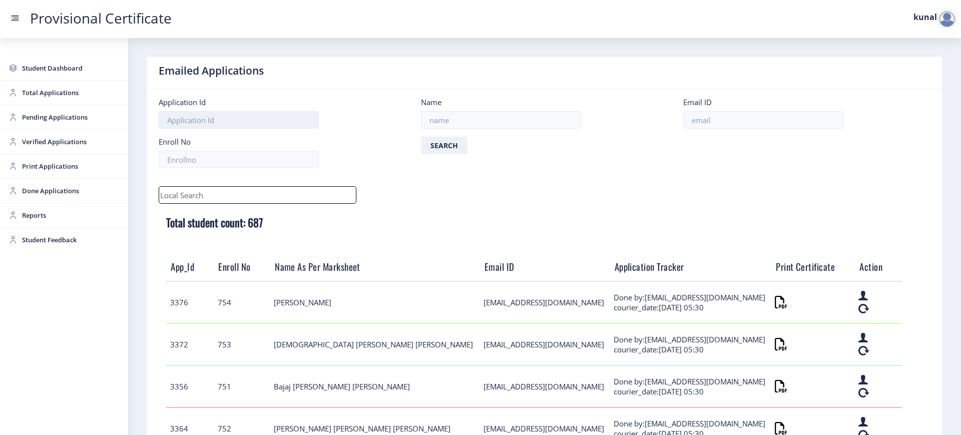
click at [252, 125] on input at bounding box center [239, 120] width 160 height 18
paste input "3377"
click at [421, 137] on button "Search" at bounding box center [444, 146] width 47 height 18
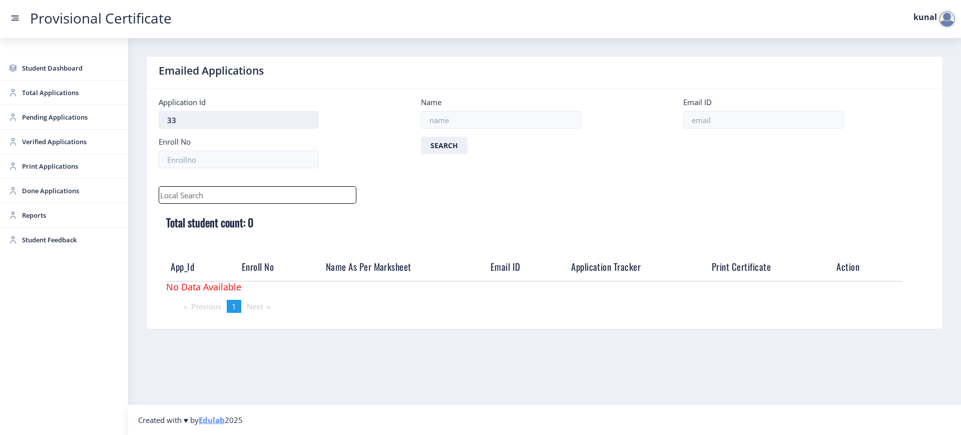
type input "3"
click at [45, 120] on span "Pending Applications" at bounding box center [71, 117] width 98 height 12
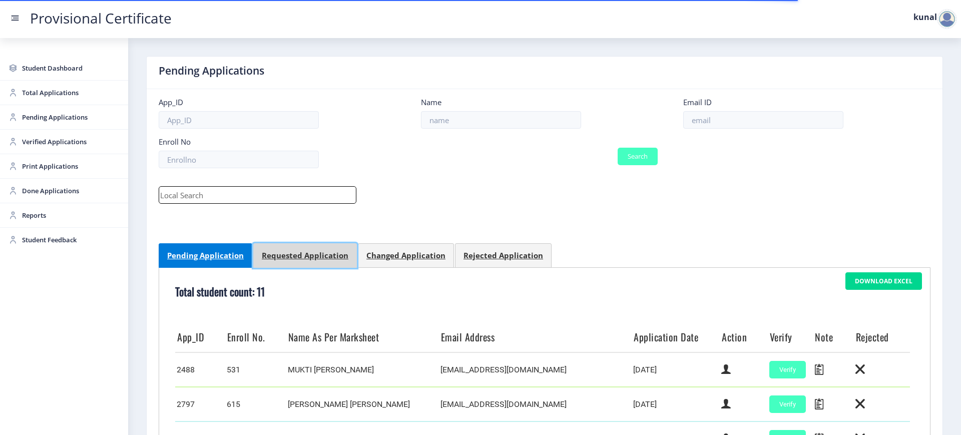
click at [272, 256] on div "Requested Application" at bounding box center [305, 255] width 87 height 10
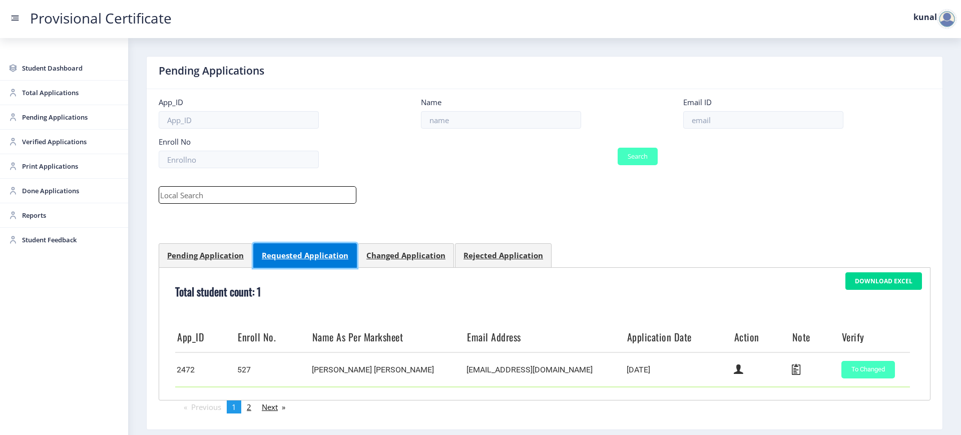
scroll to position [47, 0]
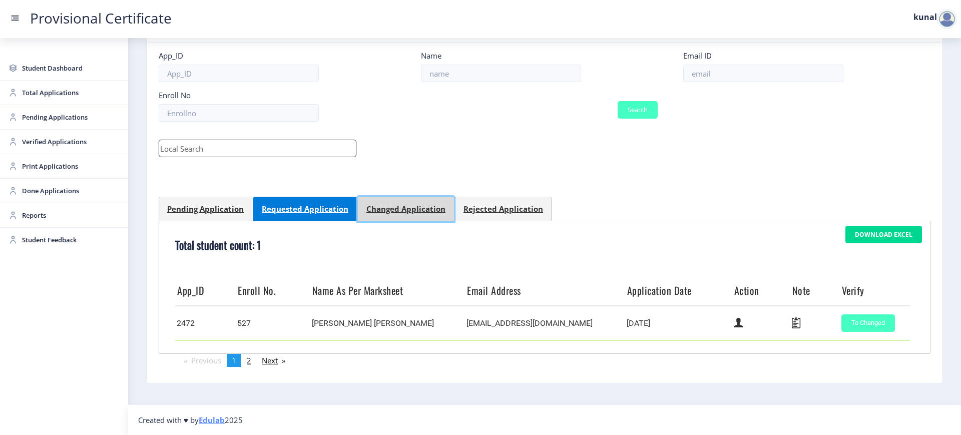
click at [392, 208] on div "Changed Application" at bounding box center [405, 209] width 79 height 10
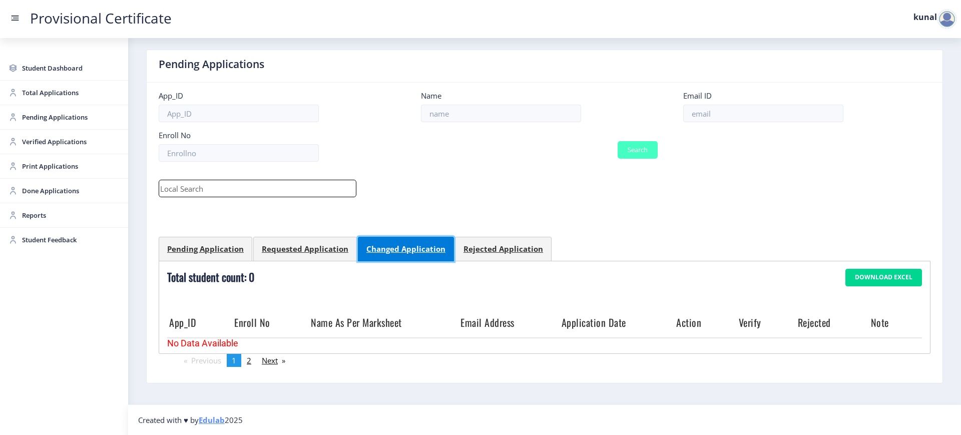
scroll to position [7, 0]
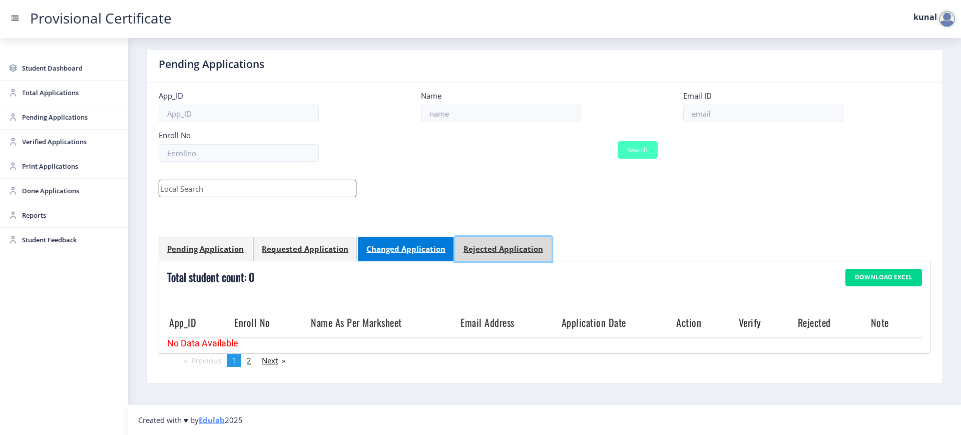
click at [490, 238] on link "Rejected Application" at bounding box center [503, 249] width 97 height 25
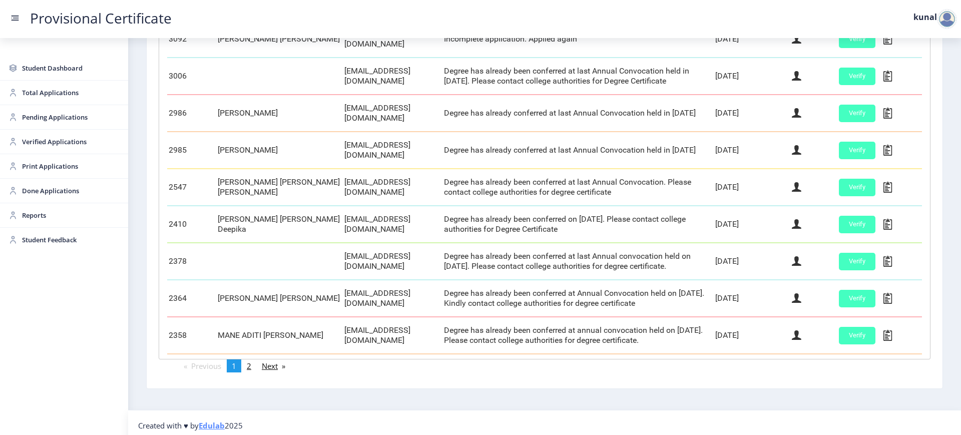
scroll to position [371, 0]
click at [251, 363] on span "2" at bounding box center [249, 365] width 5 height 10
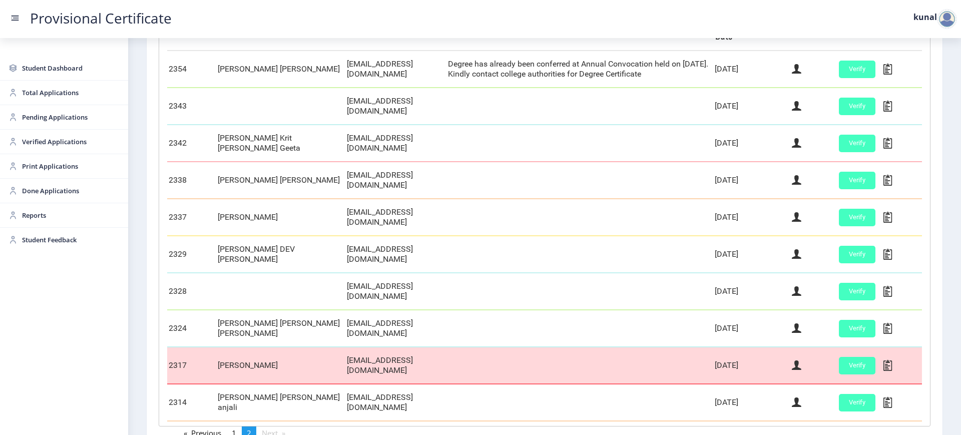
scroll to position [306, 0]
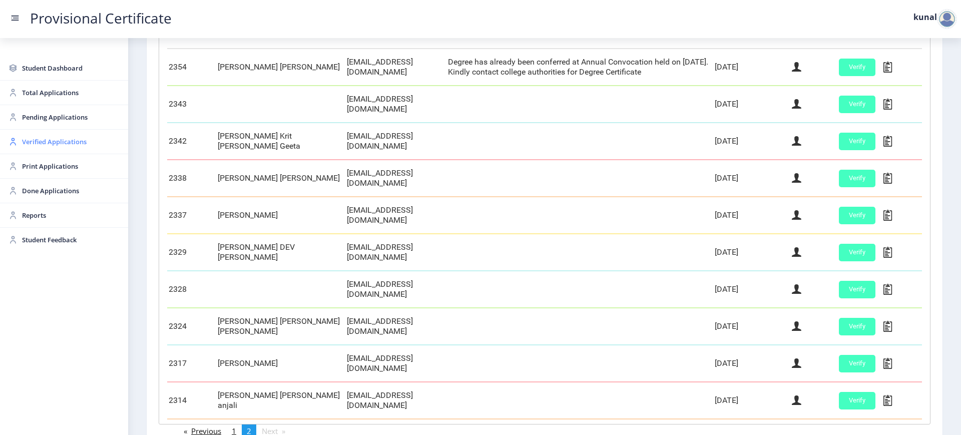
click at [61, 140] on span "Verified Applications" at bounding box center [71, 142] width 98 height 12
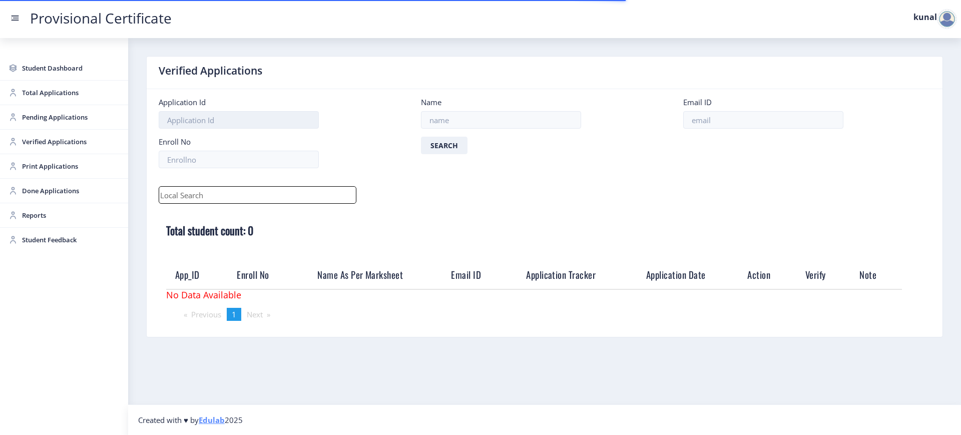
click at [217, 121] on input at bounding box center [239, 120] width 160 height 18
paste input "3377"
type input "3377"
click at [421, 137] on button "Search" at bounding box center [444, 146] width 47 height 18
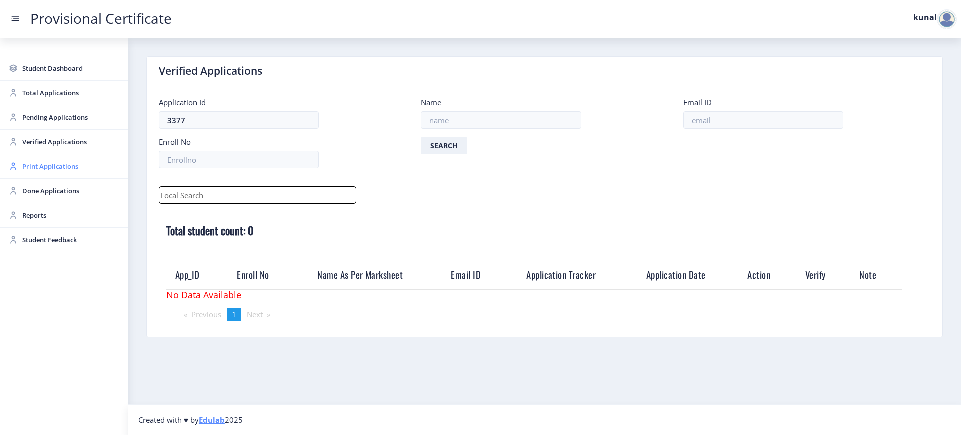
click at [70, 164] on span "Print Applications" at bounding box center [71, 166] width 98 height 12
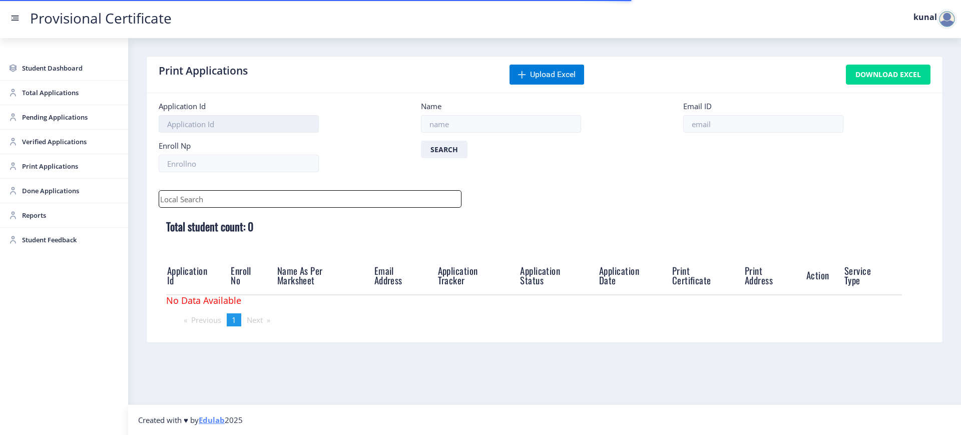
click at [227, 125] on input at bounding box center [239, 124] width 160 height 18
paste input "3377"
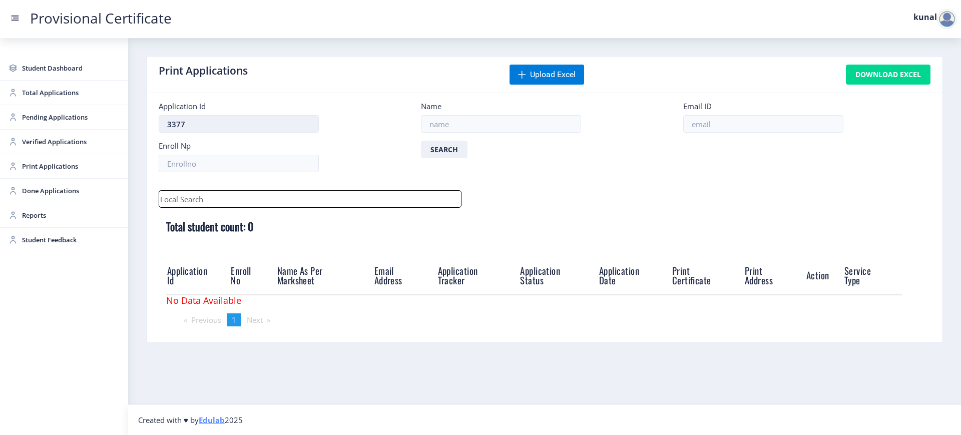
type input "3377"
click at [421, 141] on button "Search" at bounding box center [444, 150] width 47 height 18
click at [60, 190] on span "Done Applications" at bounding box center [71, 191] width 98 height 12
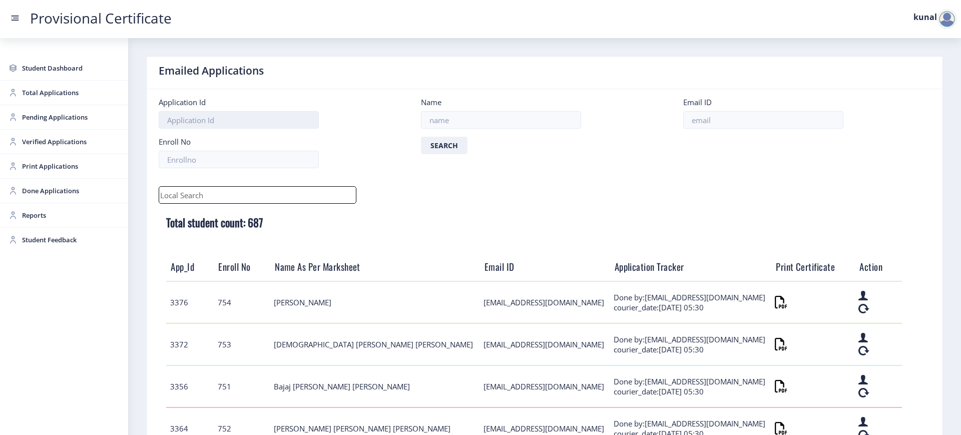
click at [209, 121] on input at bounding box center [239, 120] width 160 height 18
paste input "3377"
click at [421, 137] on button "Search" at bounding box center [444, 146] width 47 height 18
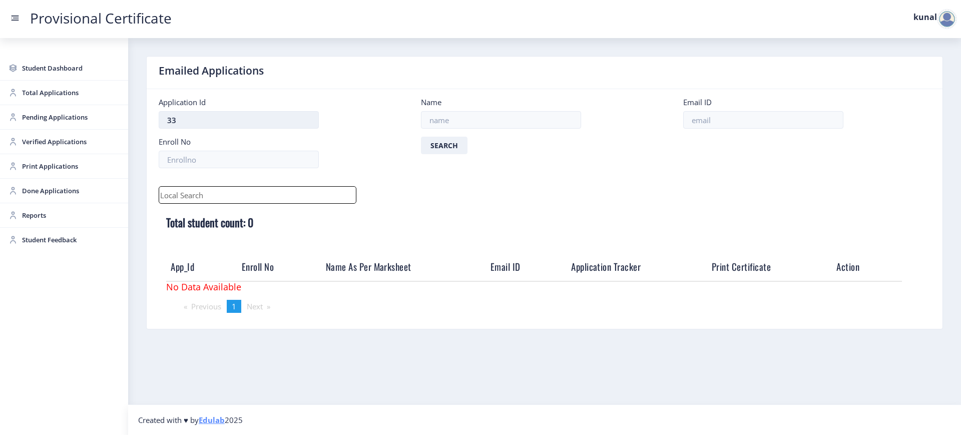
type input "3"
click at [34, 223] on link "Reports" at bounding box center [64, 215] width 128 height 24
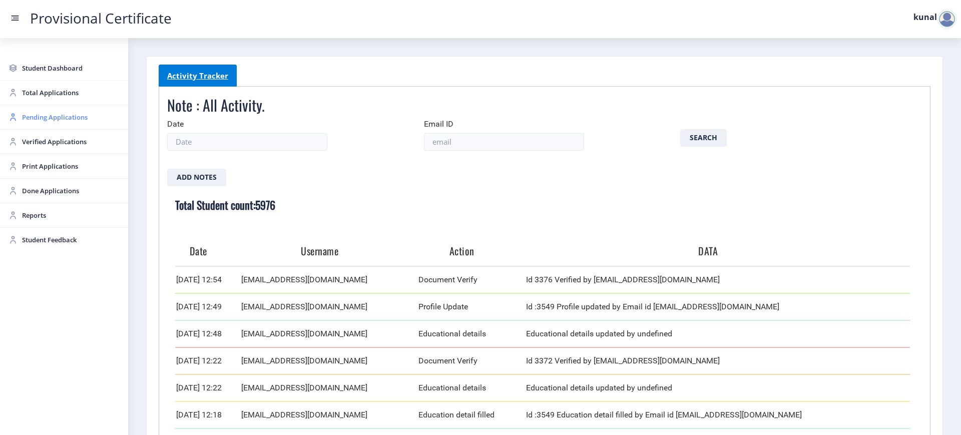
click at [78, 122] on span "Pending Applications" at bounding box center [71, 117] width 98 height 12
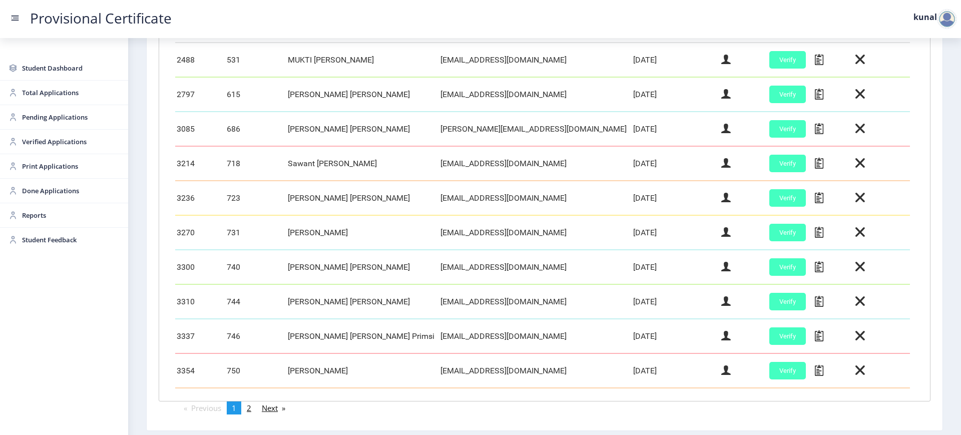
scroll to position [357, 0]
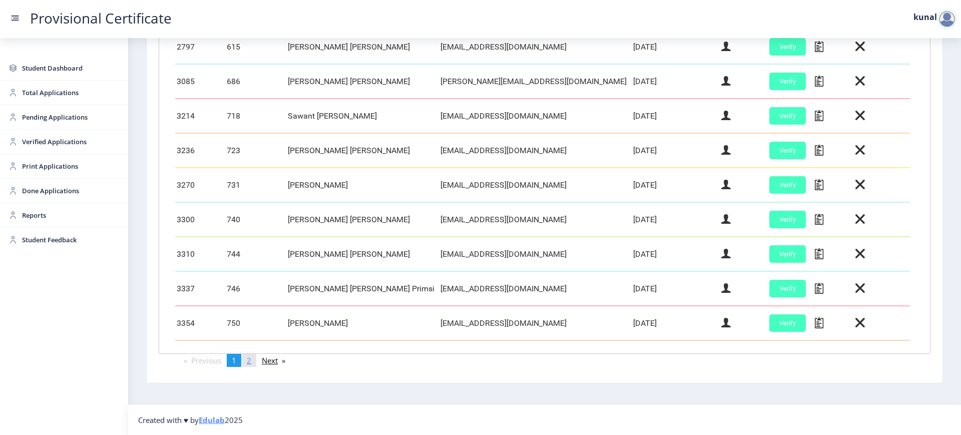
click at [251, 357] on span "2" at bounding box center [249, 360] width 5 height 10
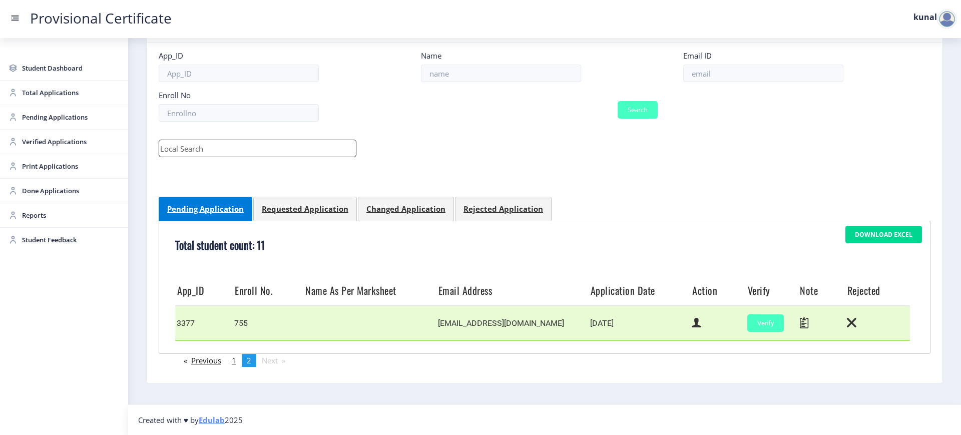
scroll to position [0, 0]
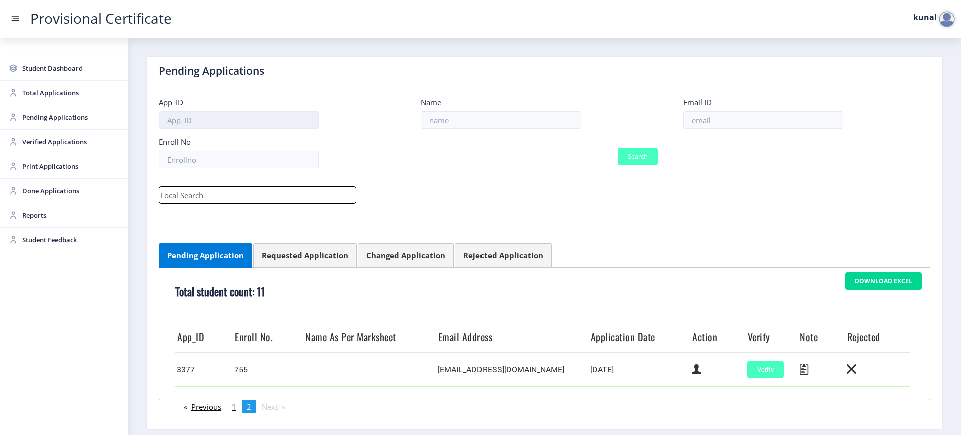
click at [206, 117] on input at bounding box center [239, 120] width 160 height 18
paste input "113901388682"
type input "113901388682"
click at [206, 117] on input at bounding box center [239, 120] width 160 height 18
click at [68, 116] on span "Pending Applications" at bounding box center [71, 117] width 98 height 12
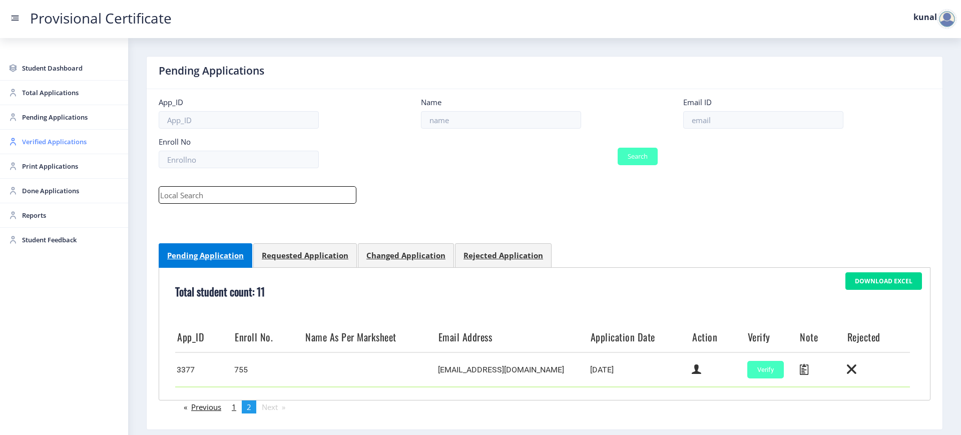
click at [65, 141] on span "Verified Applications" at bounding box center [71, 142] width 98 height 12
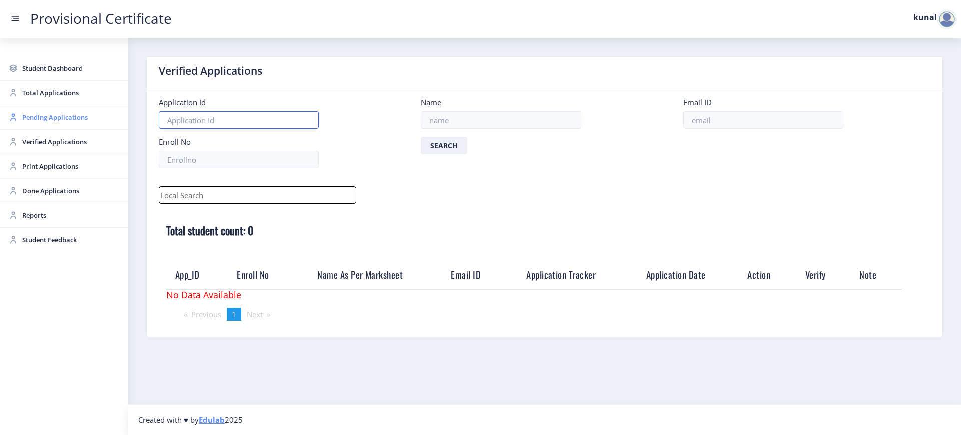
drag, startPoint x: 220, startPoint y: 121, endPoint x: 49, endPoint y: 122, distance: 170.6
click at [49, 122] on div "Student Dashboard Total Applications Pending Applications Verified Applications…" at bounding box center [480, 217] width 961 height 435
click at [49, 122] on span "Pending Applications" at bounding box center [71, 117] width 98 height 12
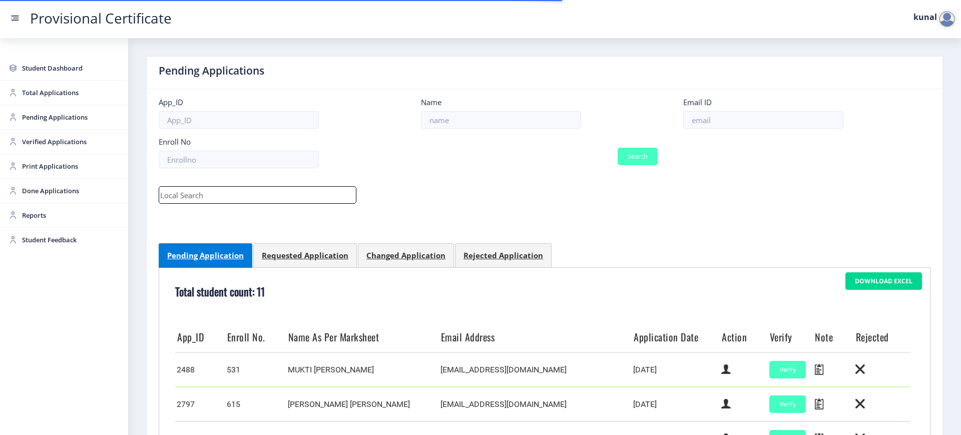
click at [214, 129] on form "App_ID Name Email ID Enroll No Search" at bounding box center [544, 136] width 786 height 79
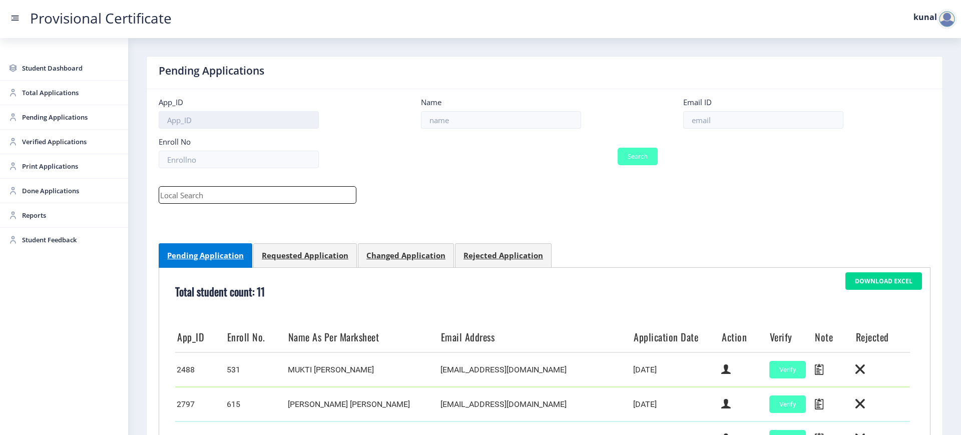
click at [219, 120] on input at bounding box center [239, 120] width 160 height 18
type input "3377"
click at [632, 150] on button "Search" at bounding box center [637, 157] width 40 height 18
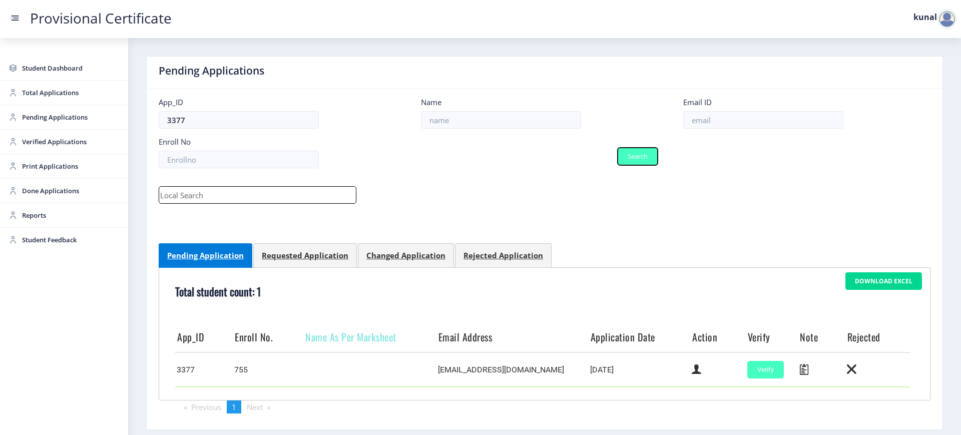
scroll to position [47, 0]
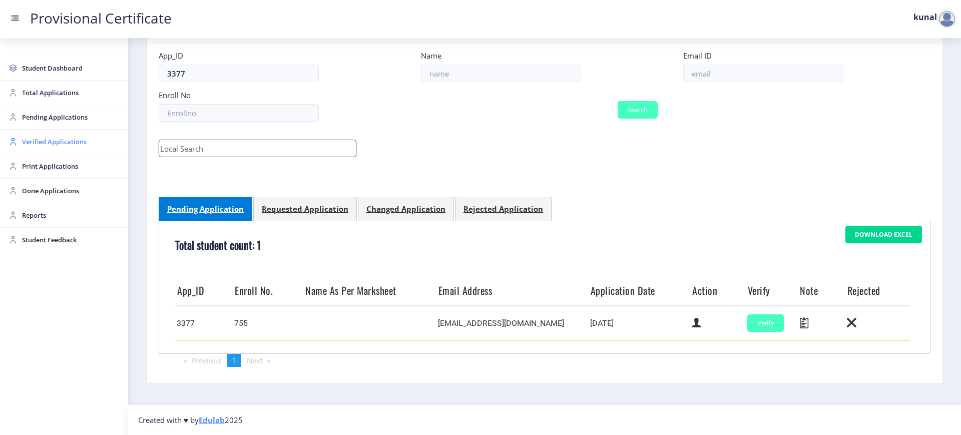
click at [68, 139] on span "Verified Applications" at bounding box center [71, 142] width 98 height 12
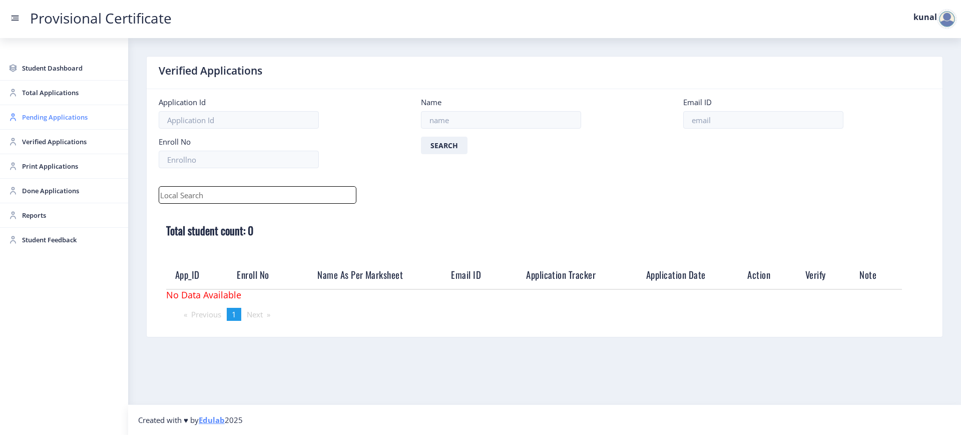
click at [63, 113] on span "Pending Applications" at bounding box center [71, 117] width 98 height 12
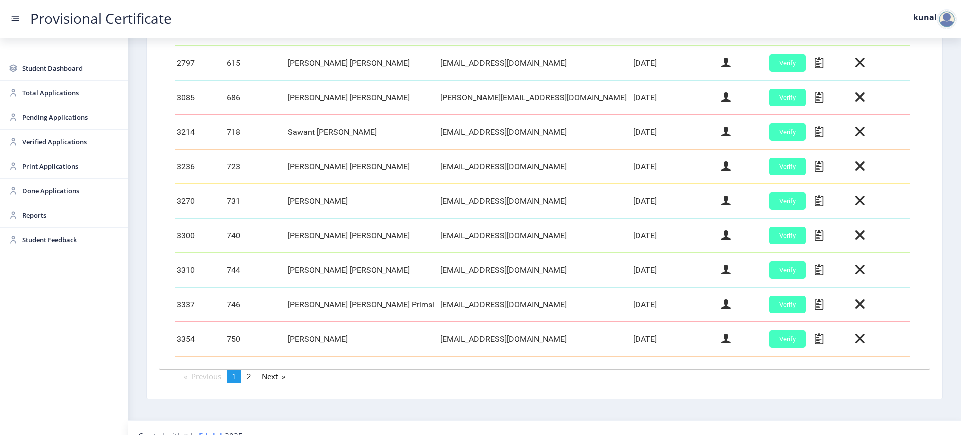
scroll to position [340, 0]
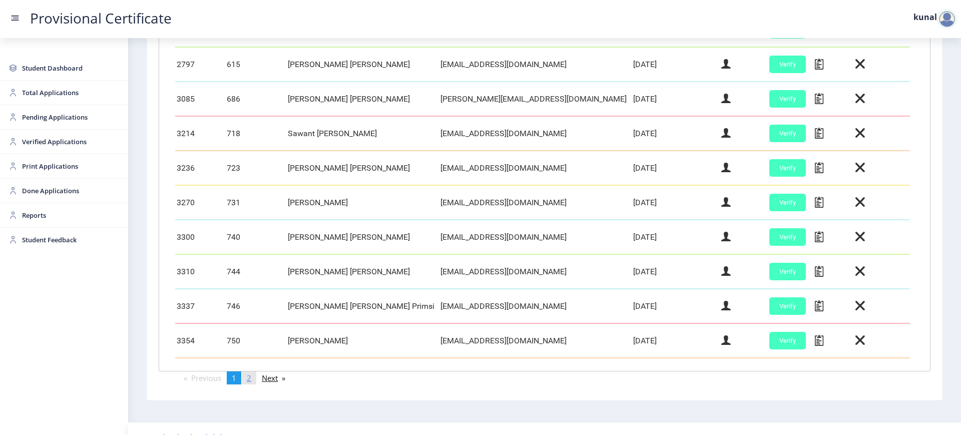
click at [251, 381] on span "2" at bounding box center [249, 378] width 5 height 10
